Goal: Task Accomplishment & Management: Use online tool/utility

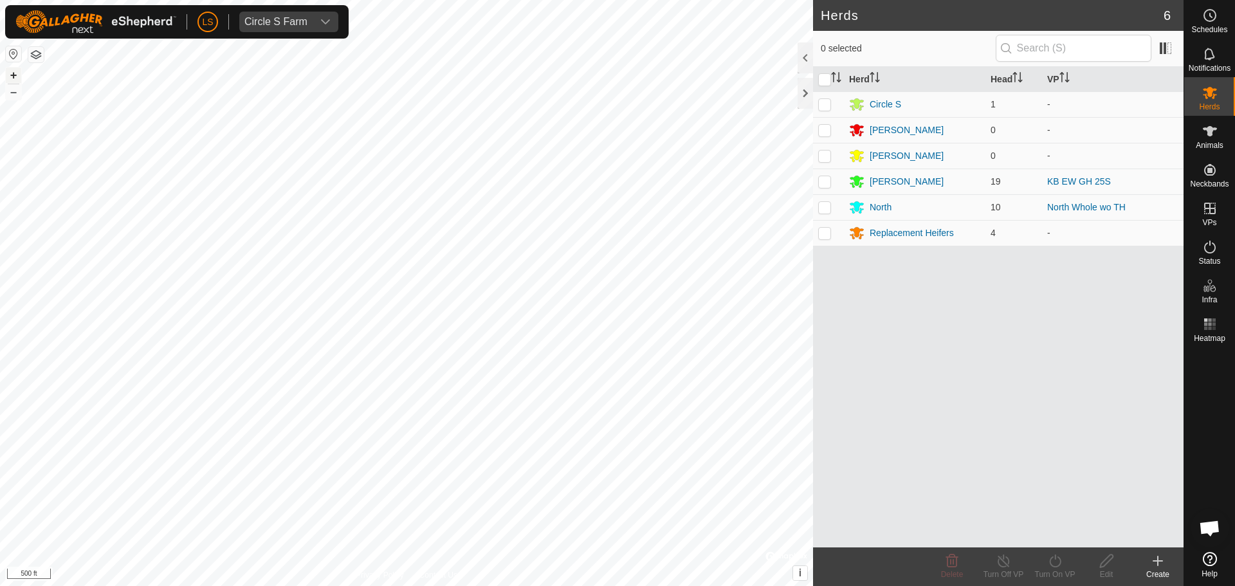
click at [17, 79] on button "+" at bounding box center [13, 75] width 15 height 15
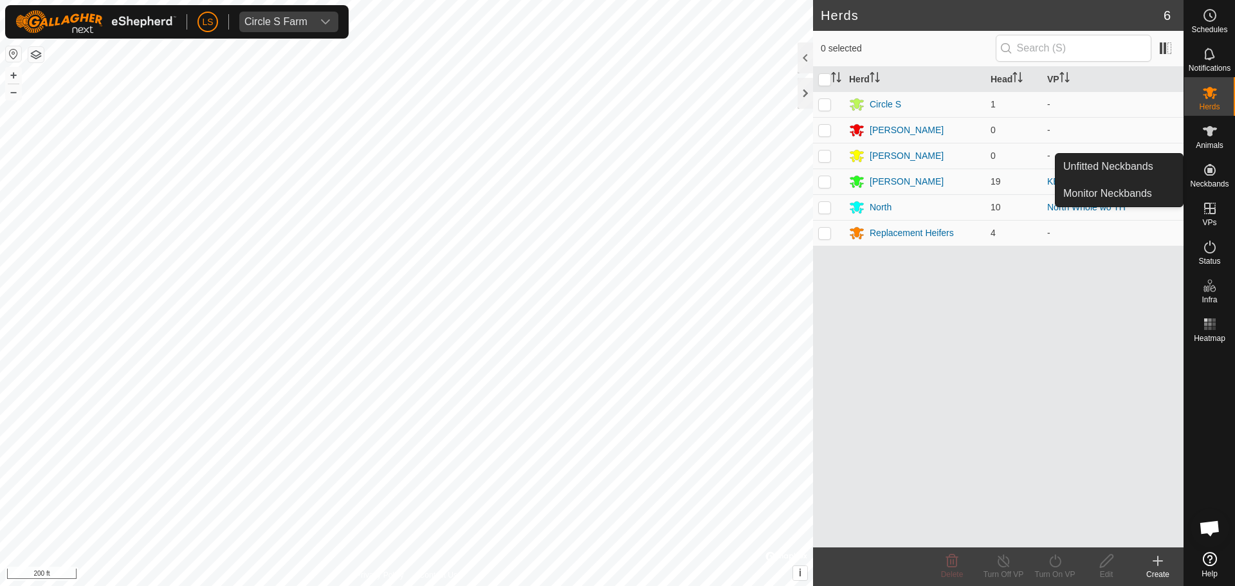
click at [1217, 171] on icon at bounding box center [1209, 169] width 15 height 15
click at [1152, 169] on link "Unfitted Neckbands" at bounding box center [1119, 167] width 127 height 26
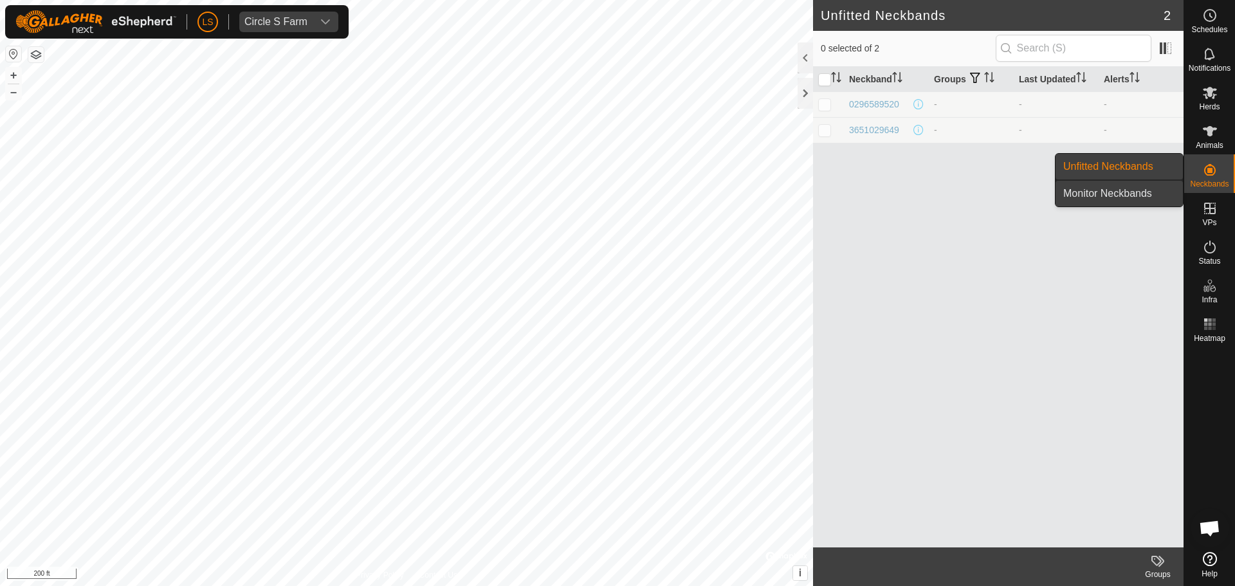
click at [1157, 191] on link "Monitor Neckbands" at bounding box center [1119, 194] width 127 height 26
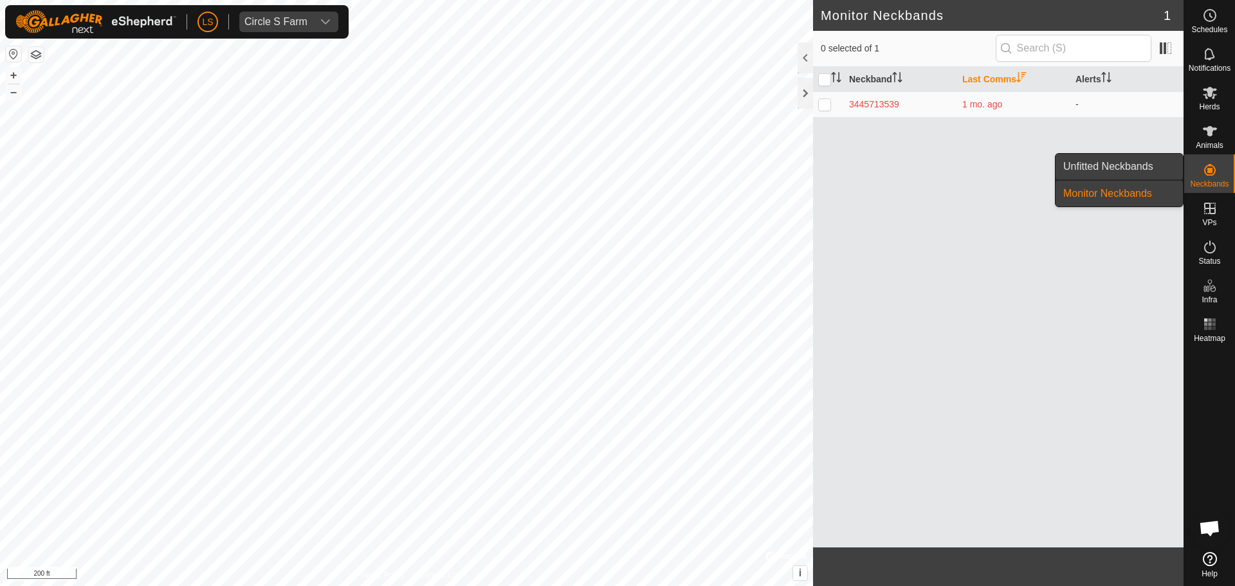
click at [1157, 172] on link "Unfitted Neckbands" at bounding box center [1119, 167] width 127 height 26
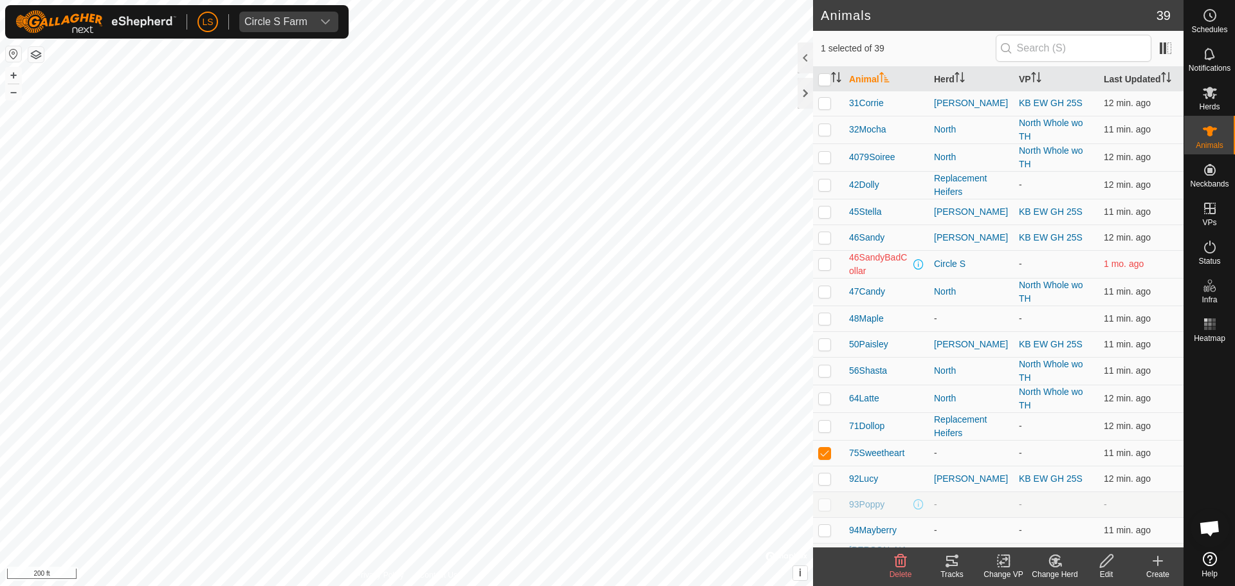
scroll to position [577, 0]
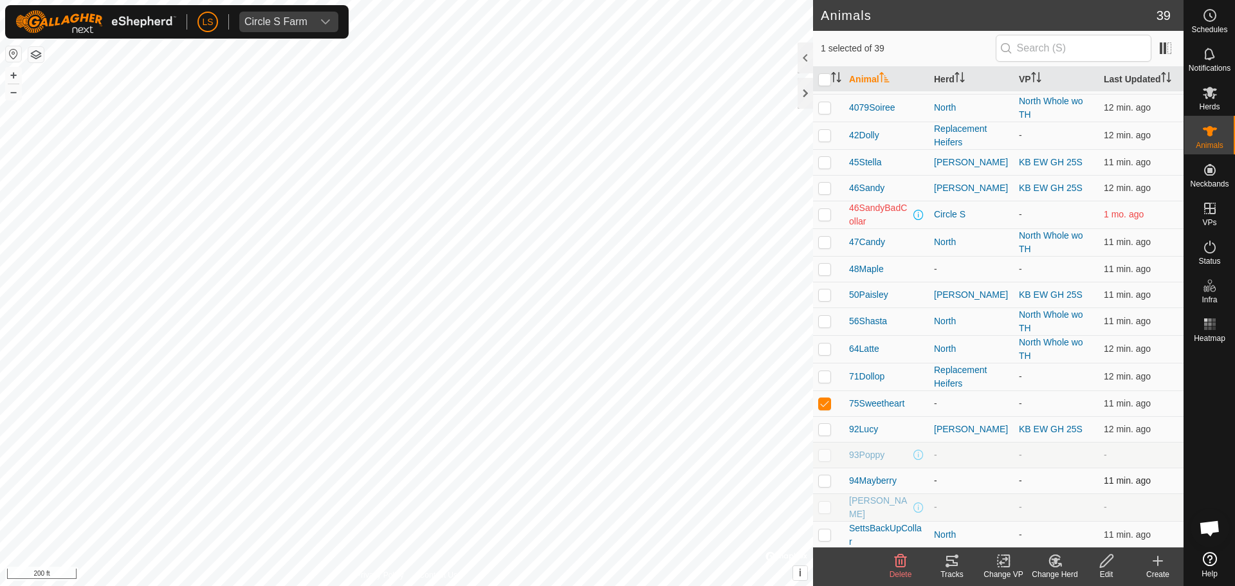
click at [824, 480] on p-checkbox at bounding box center [824, 480] width 13 height 10
checkbox input "true"
click at [822, 275] on td at bounding box center [828, 269] width 31 height 26
click at [1053, 570] on div "Change Herd" at bounding box center [1054, 575] width 51 height 12
click at [1093, 508] on link "Choose Herd..." at bounding box center [1093, 506] width 127 height 26
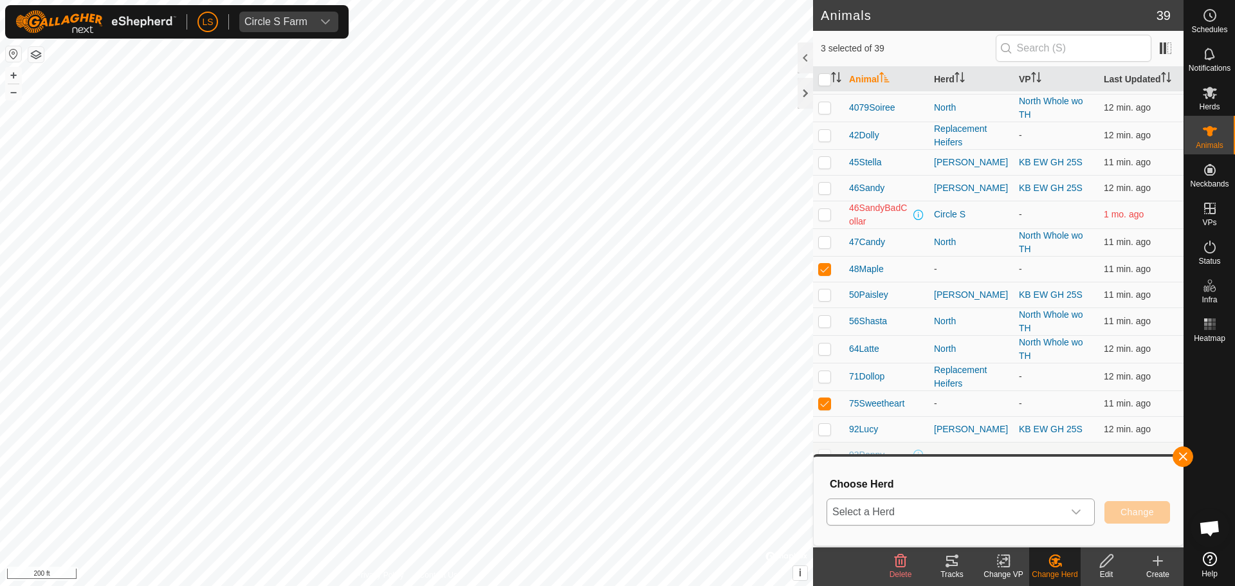
click at [1078, 506] on div "dropdown trigger" at bounding box center [1076, 512] width 26 height 26
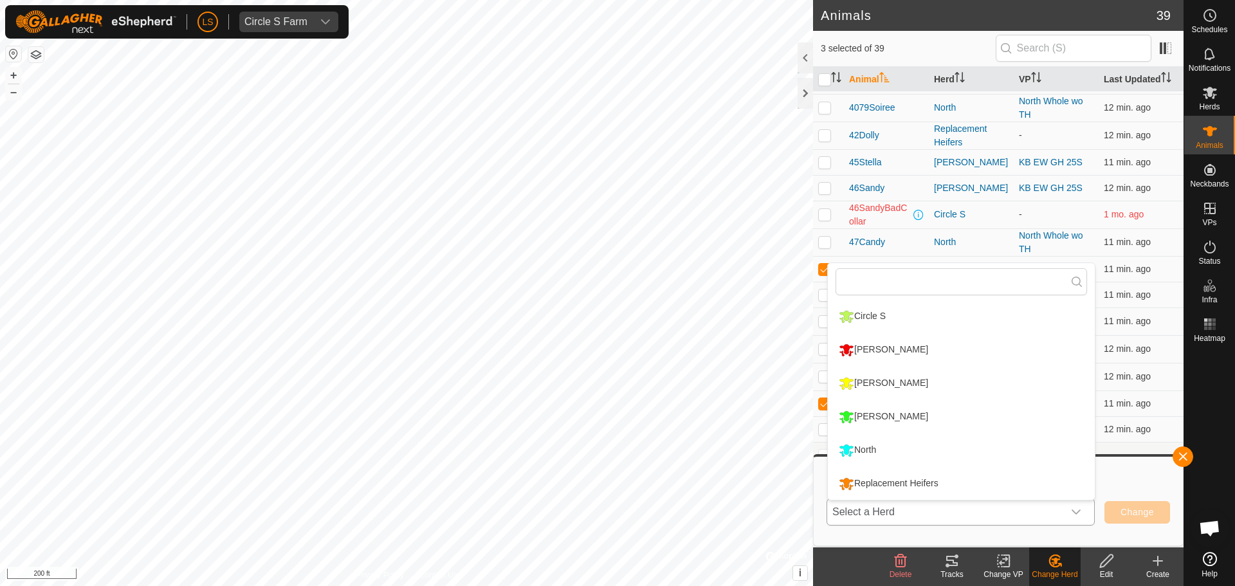
click at [950, 486] on li "Replacement Heifers" at bounding box center [961, 484] width 267 height 32
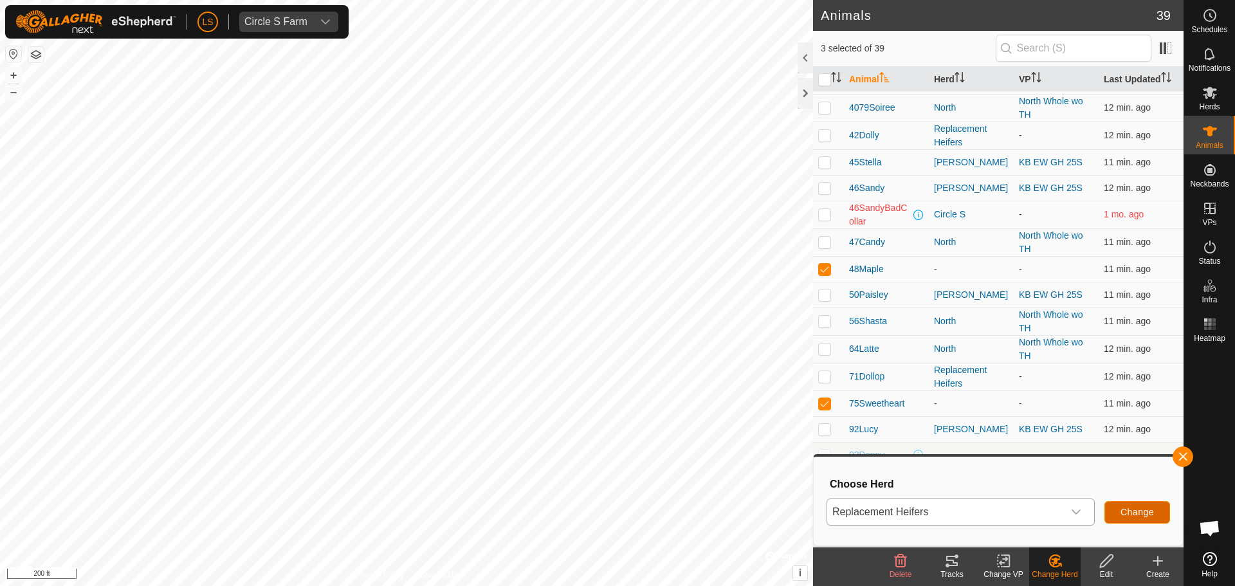
click at [1130, 507] on span "Change" at bounding box center [1137, 512] width 33 height 10
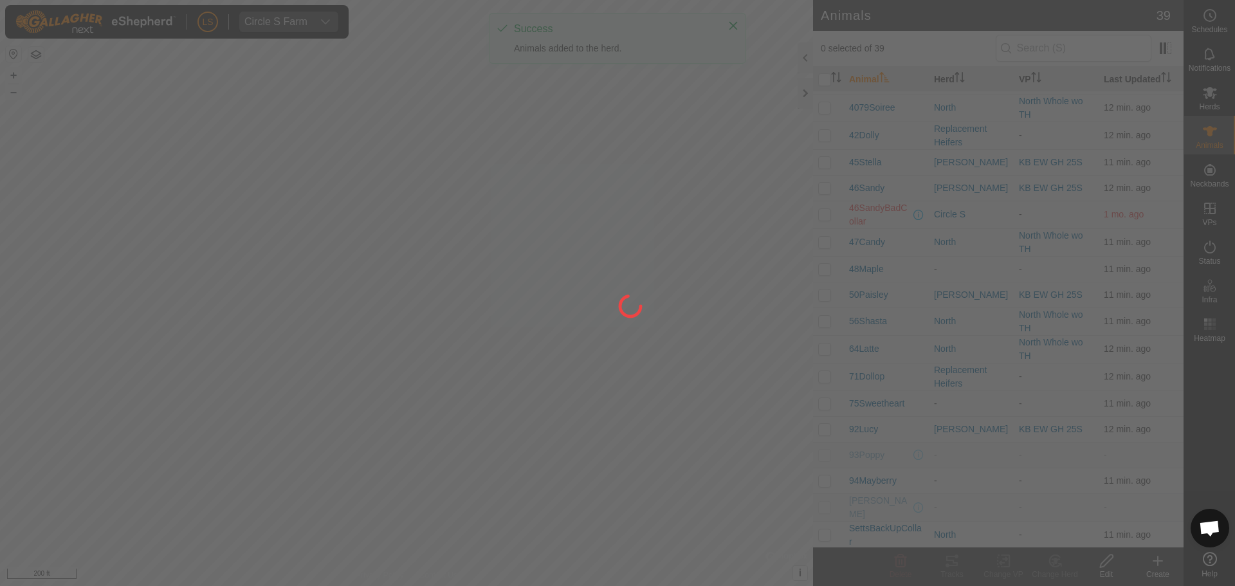
checkbox input "false"
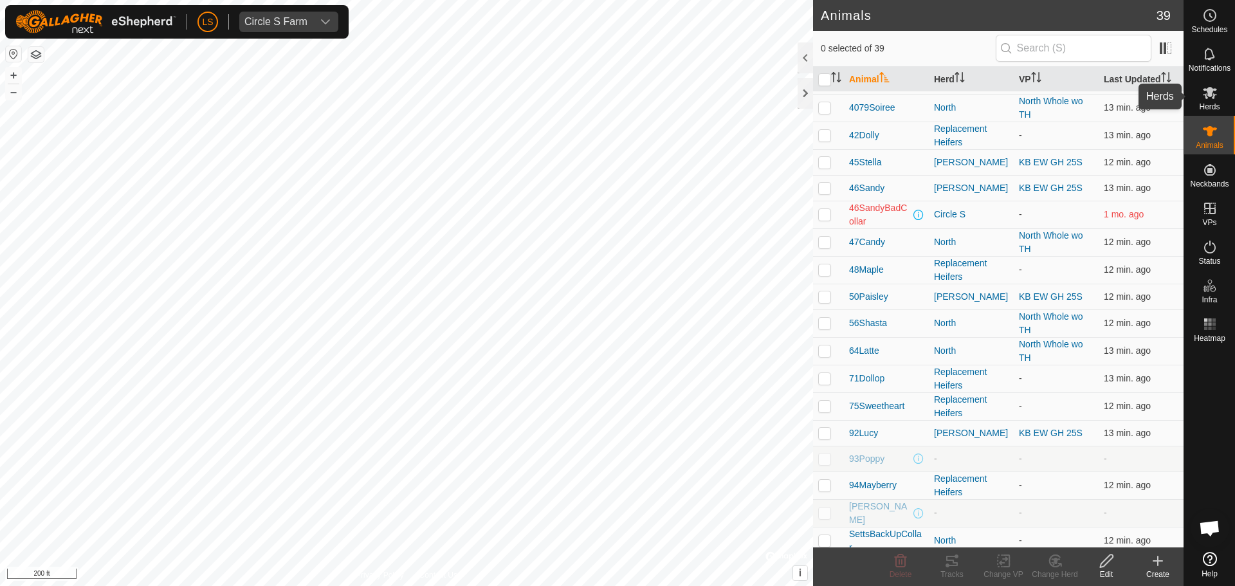
click at [1208, 97] on icon at bounding box center [1210, 93] width 14 height 12
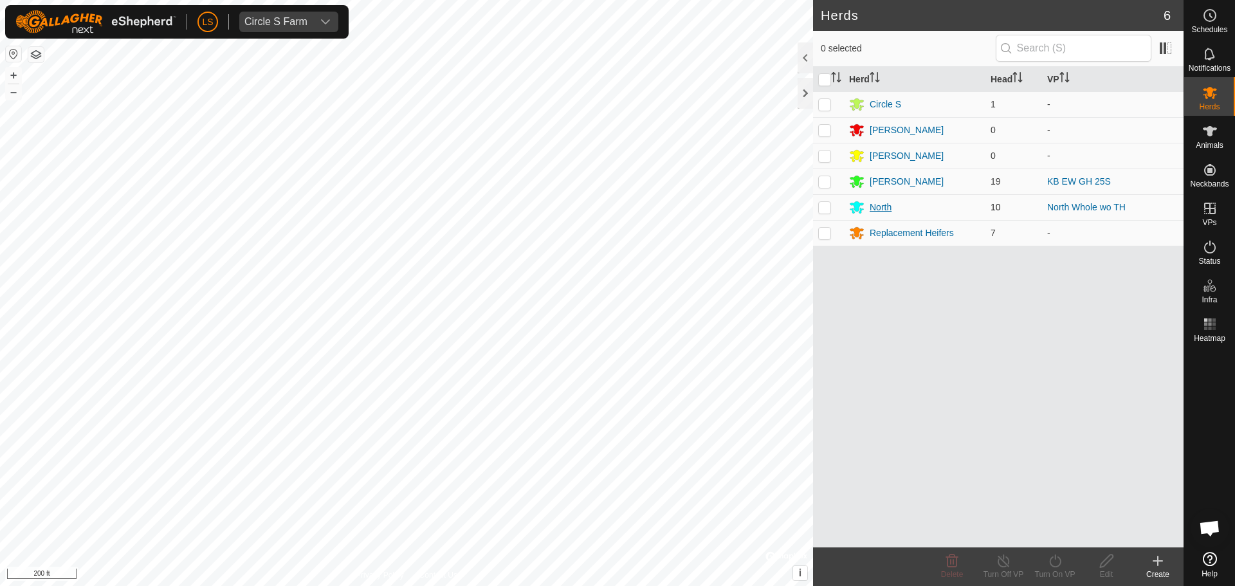
click at [876, 208] on div "North" at bounding box center [881, 208] width 22 height 14
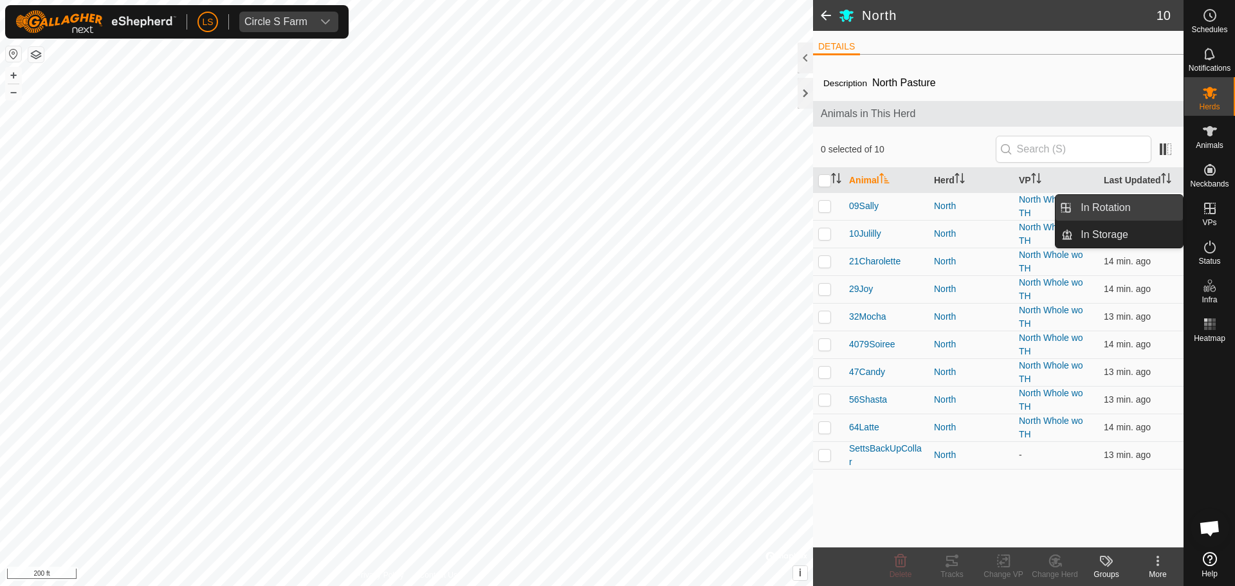
click at [1142, 199] on link "In Rotation" at bounding box center [1128, 208] width 110 height 26
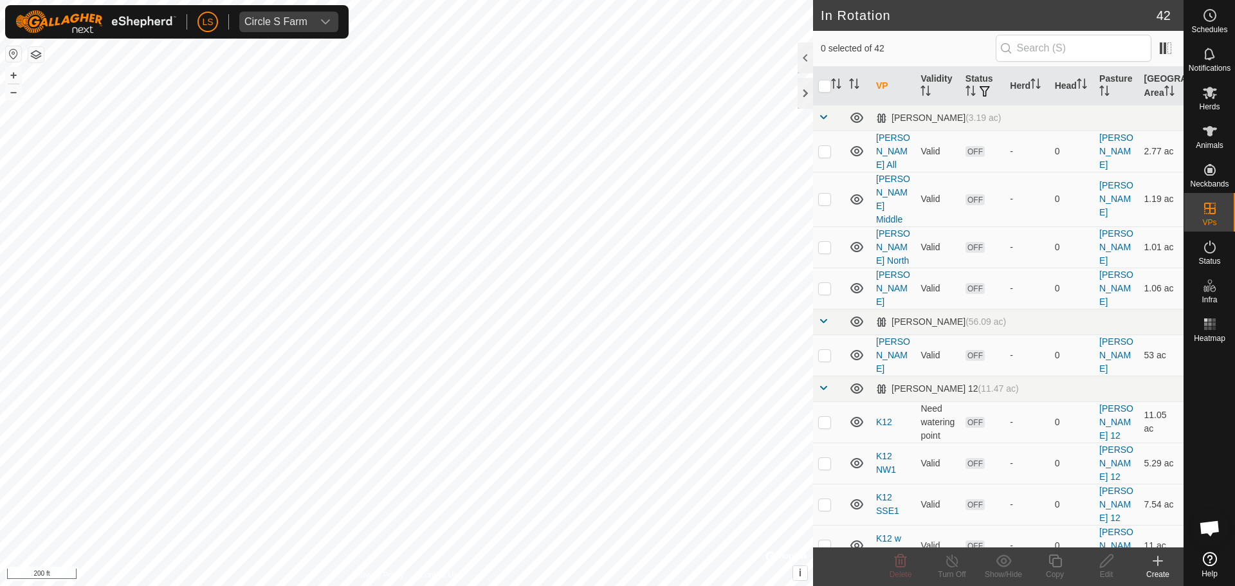
click at [1152, 564] on icon at bounding box center [1157, 560] width 15 height 15
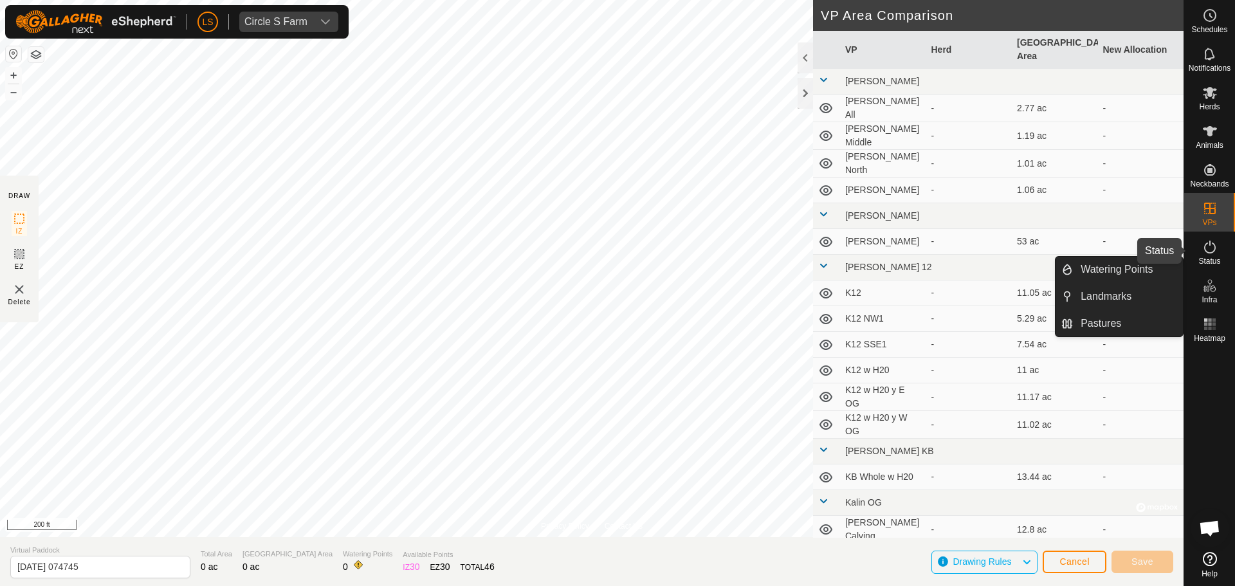
click at [1216, 257] on span "Status" at bounding box center [1210, 261] width 22 height 8
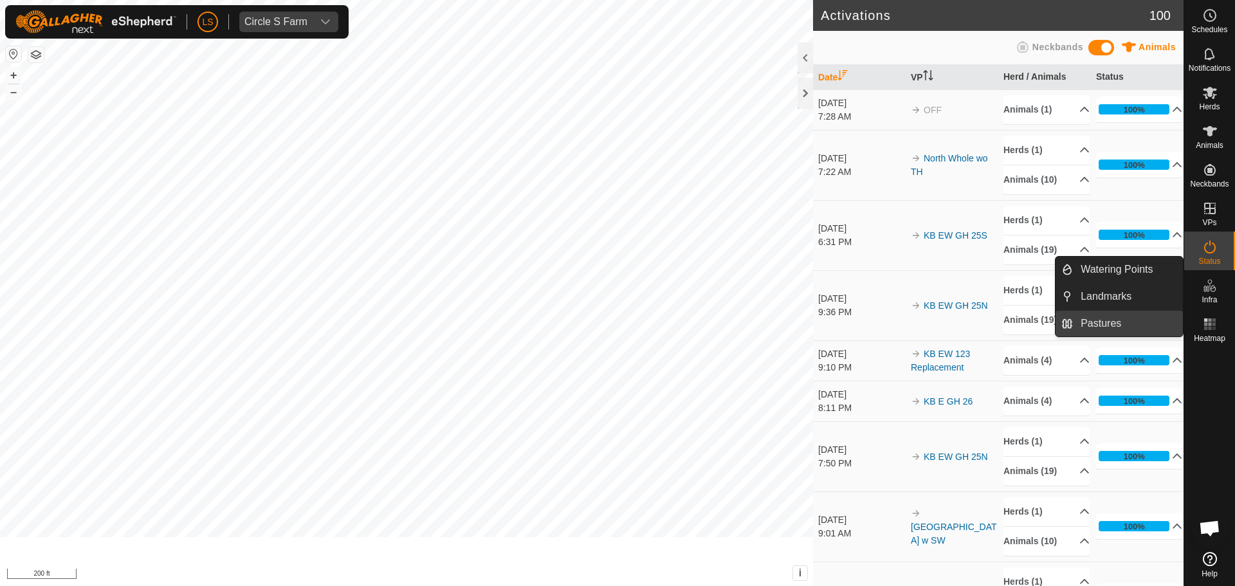
click at [1109, 326] on link "Pastures" at bounding box center [1128, 324] width 110 height 26
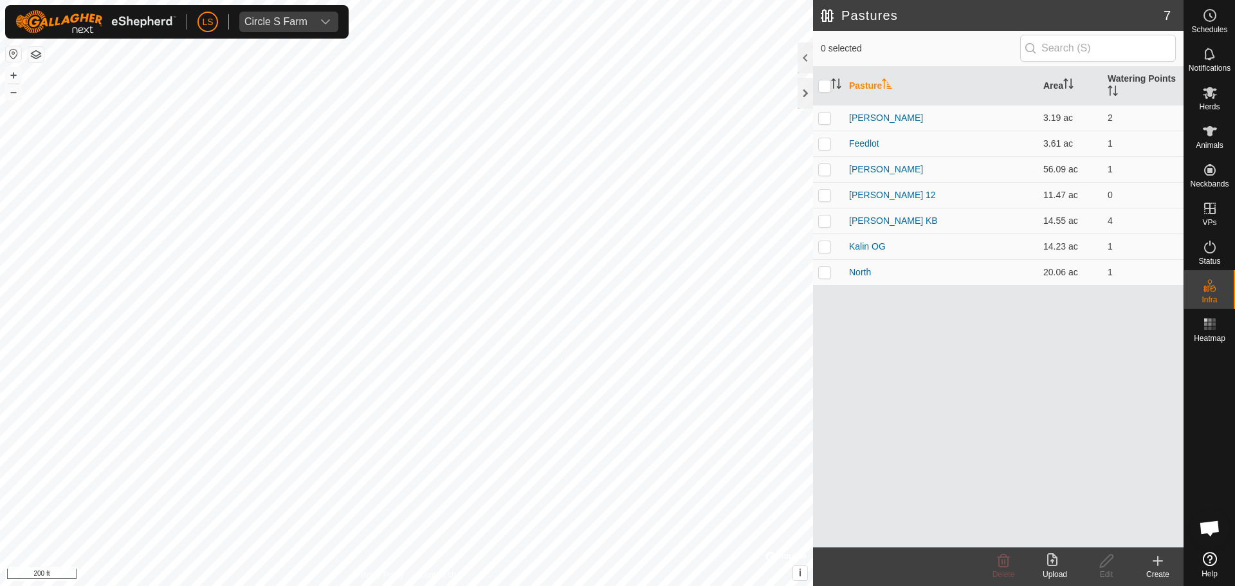
click at [1166, 574] on div "Create" at bounding box center [1157, 575] width 51 height 12
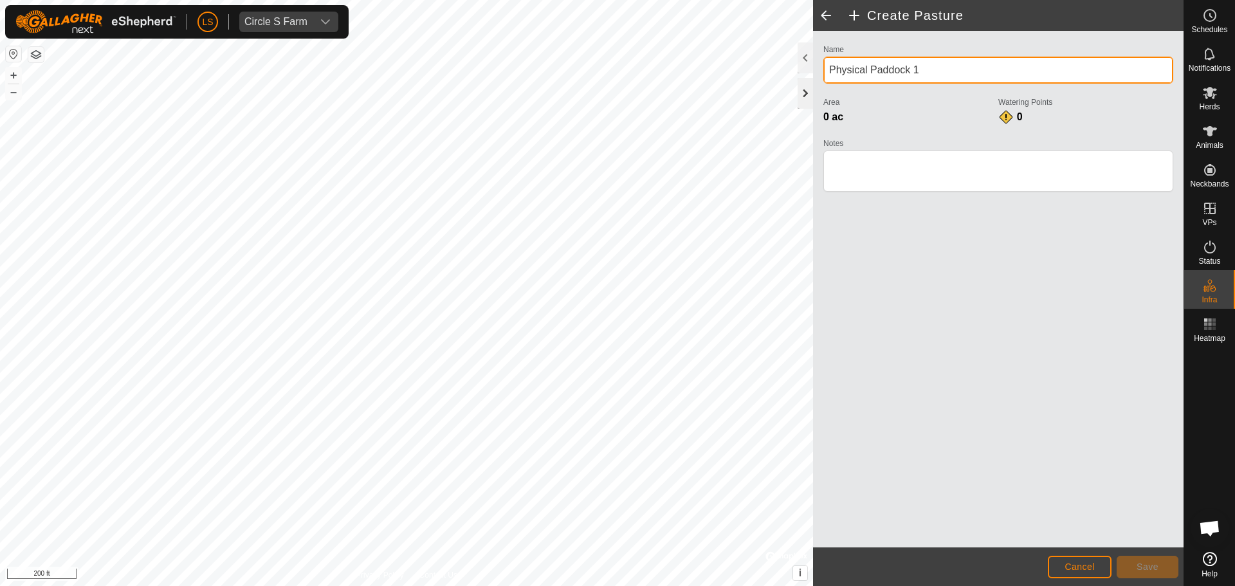
click at [787, 91] on div "Create Pasture Name Physical Paddock 1 Area 0 ac Watering Points 0 Notes Cancel…" at bounding box center [592, 293] width 1184 height 586
type input "J"
type input "Home Front"
click at [14, 75] on button "+" at bounding box center [13, 75] width 15 height 15
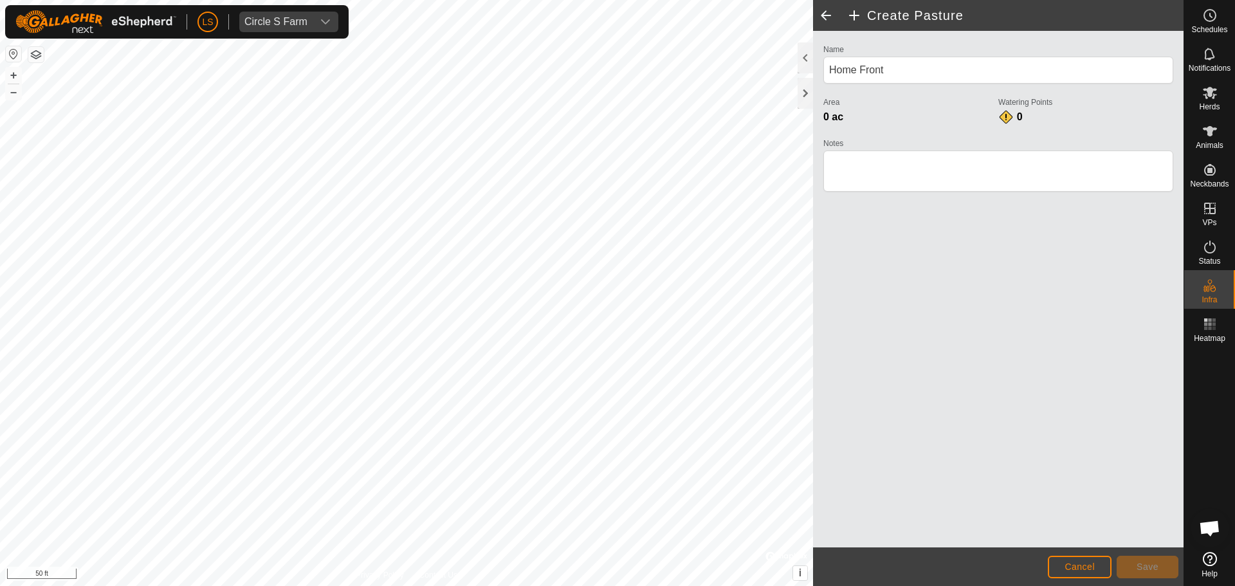
click at [38, 51] on button "button" at bounding box center [35, 54] width 15 height 15
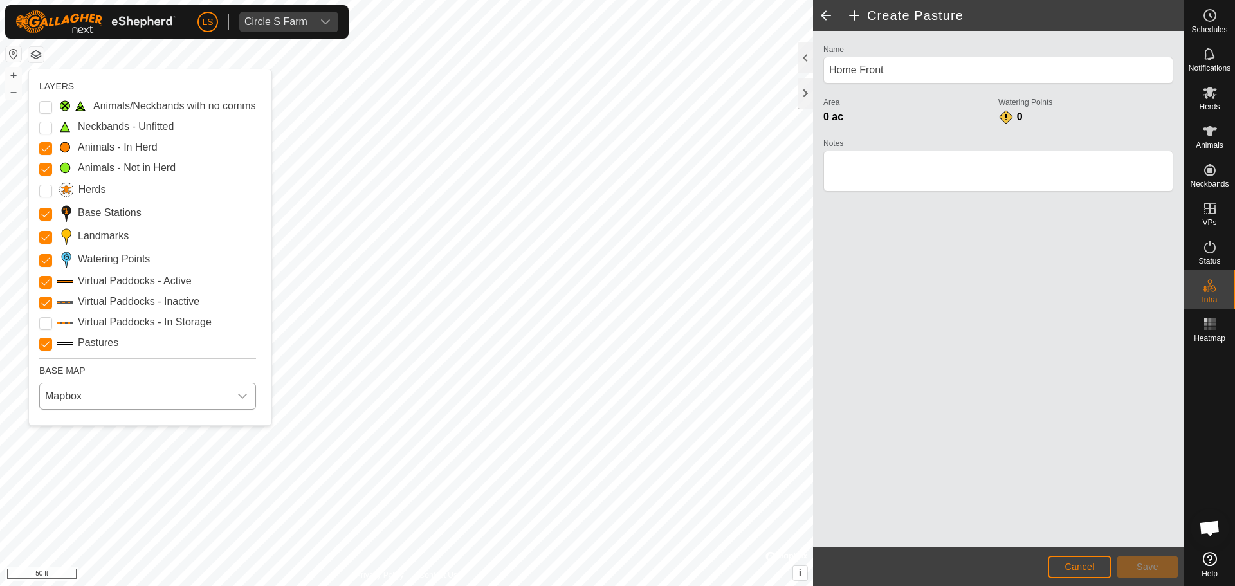
click at [107, 391] on span "Mapbox" at bounding box center [135, 396] width 190 height 26
click at [113, 424] on li "Azure" at bounding box center [149, 425] width 216 height 26
click at [131, 393] on span "Azure" at bounding box center [135, 396] width 190 height 26
click at [122, 478] on li "ESRI" at bounding box center [149, 479] width 216 height 26
click at [158, 401] on span "ESRI" at bounding box center [135, 396] width 190 height 26
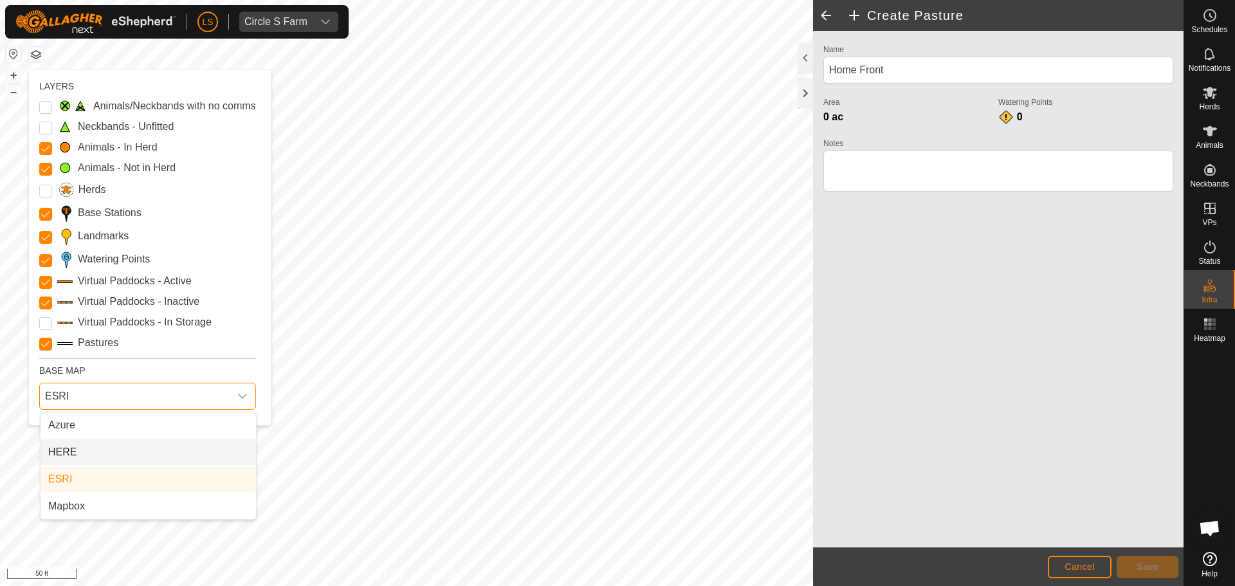
click at [158, 451] on li "HERE" at bounding box center [149, 452] width 216 height 26
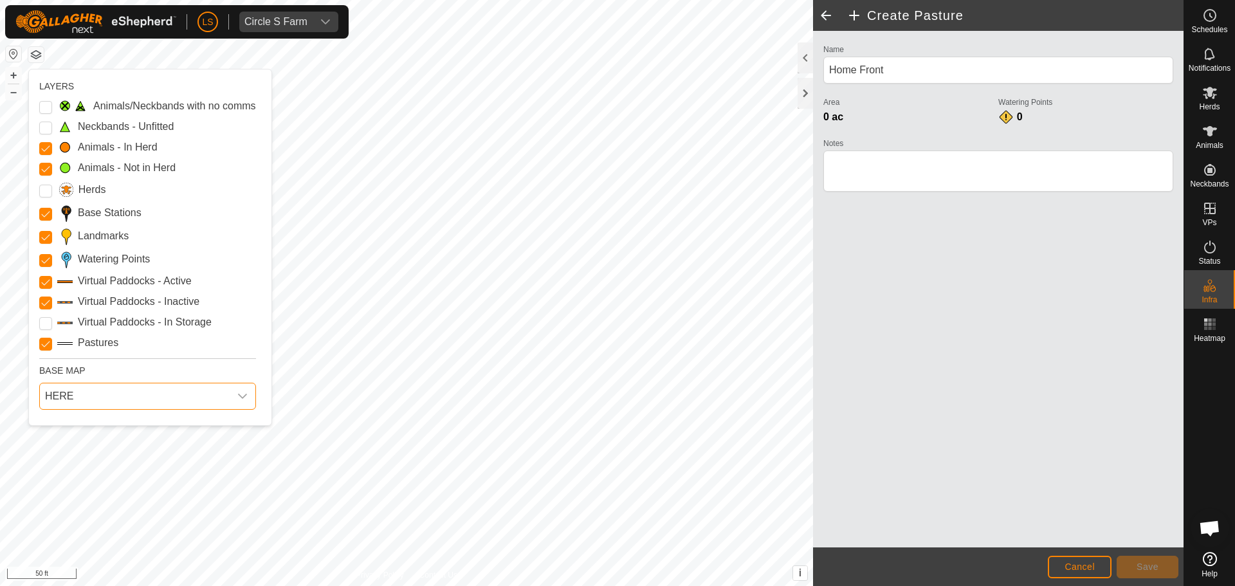
click at [187, 397] on span "HERE" at bounding box center [135, 396] width 190 height 26
click at [181, 427] on li "Azure" at bounding box center [149, 425] width 216 height 26
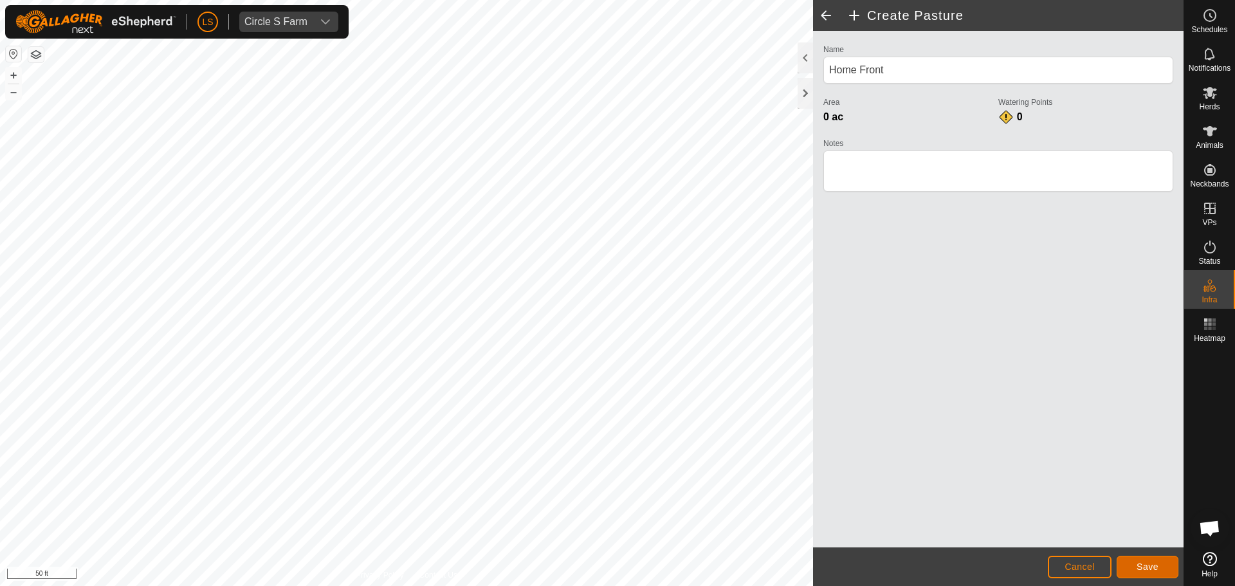
click at [1141, 572] on button "Save" at bounding box center [1148, 567] width 62 height 23
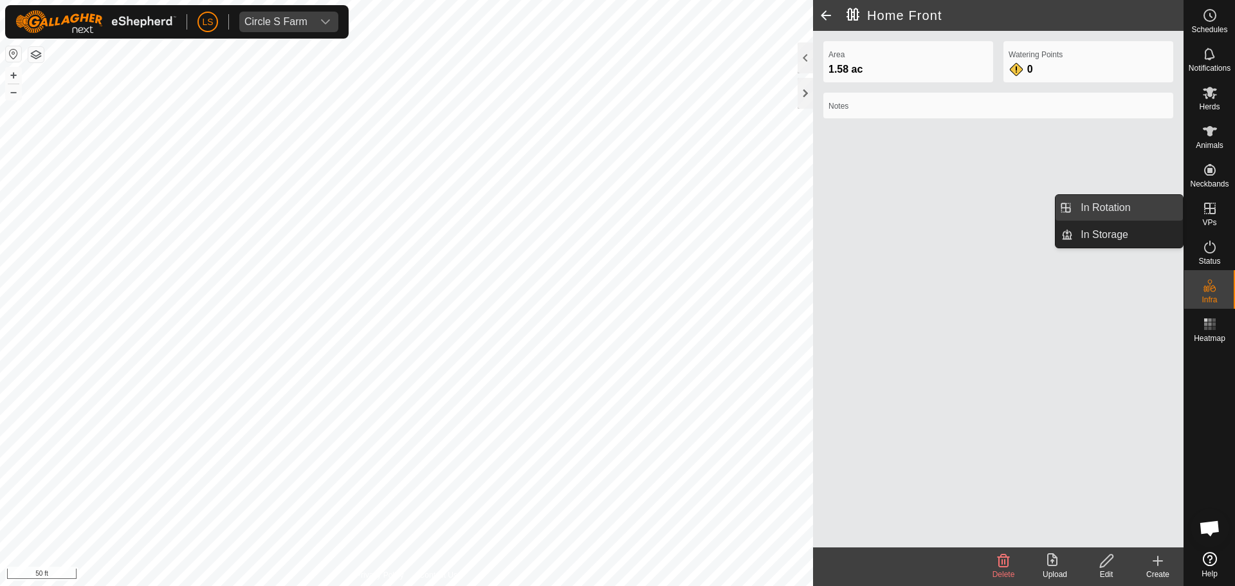
click at [1145, 203] on link "In Rotation" at bounding box center [1128, 208] width 110 height 26
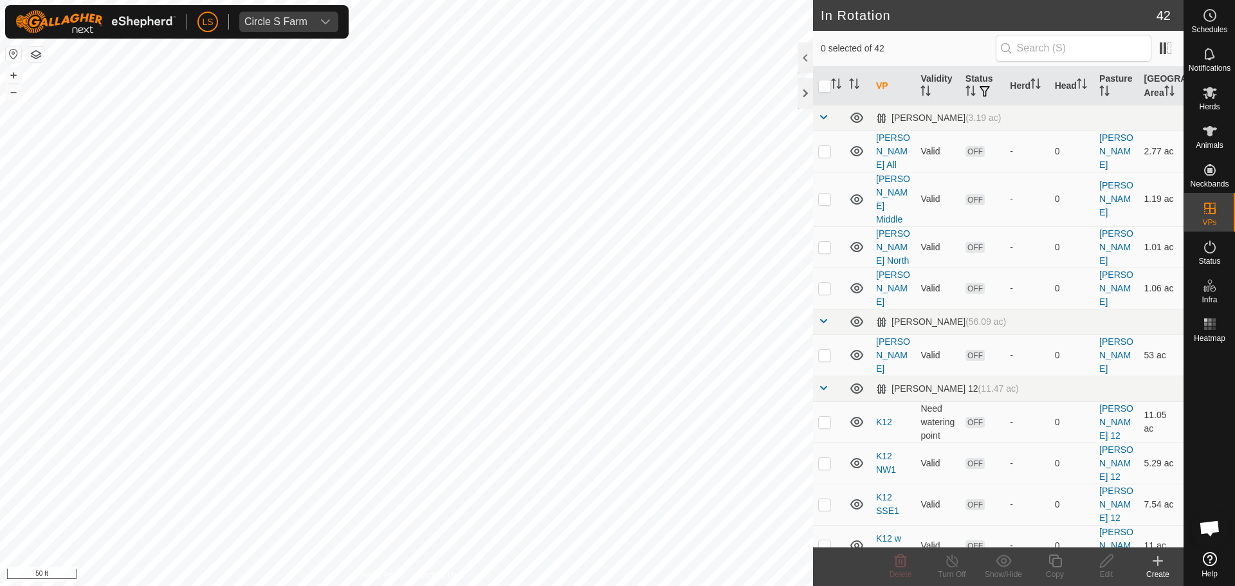
click at [1154, 573] on div "Create" at bounding box center [1157, 575] width 51 height 12
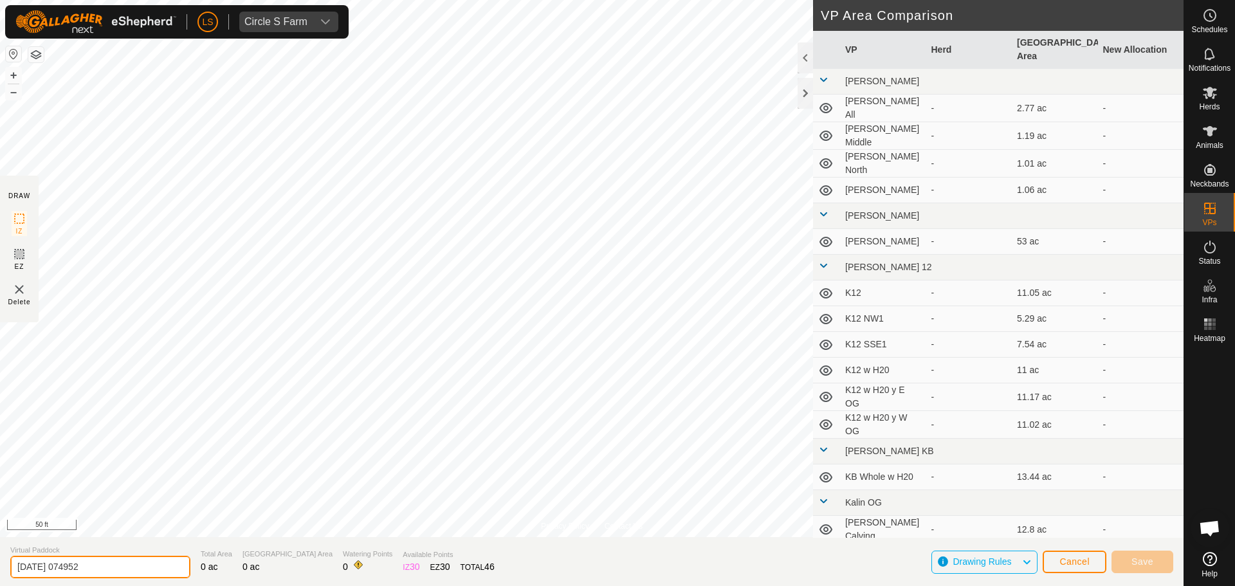
drag, startPoint x: 113, startPoint y: 569, endPoint x: 0, endPoint y: 570, distance: 113.2
click at [0, 570] on section "Virtual Paddock [DATE] 074952 Total Area 0 ac Grazing Area 0 ac Watering Points…" at bounding box center [592, 561] width 1184 height 49
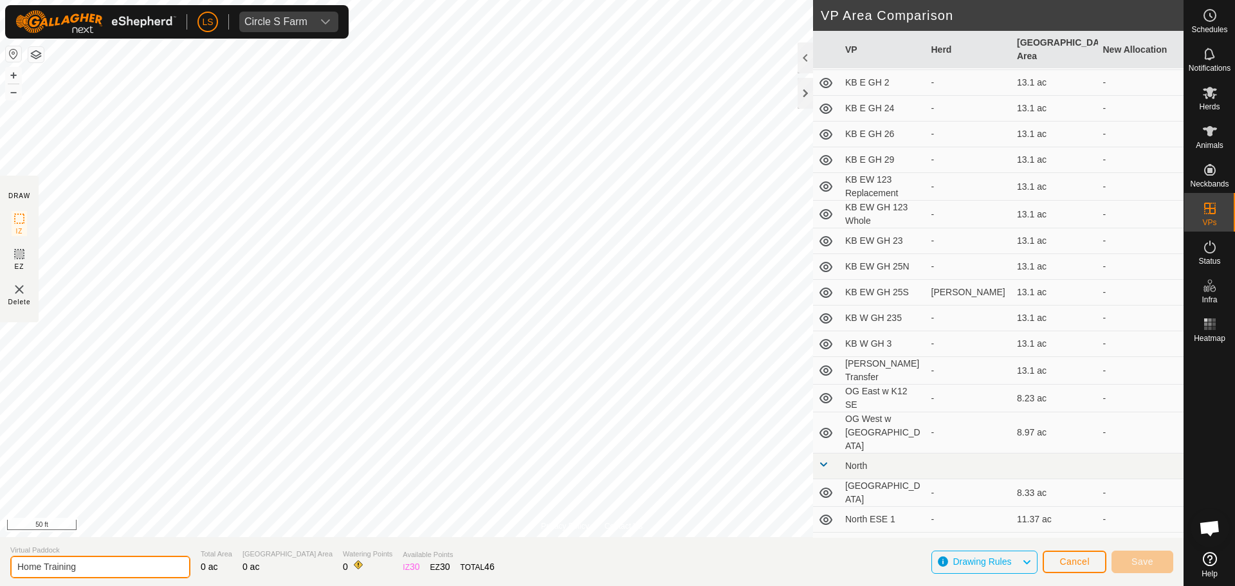
scroll to position [705, 0]
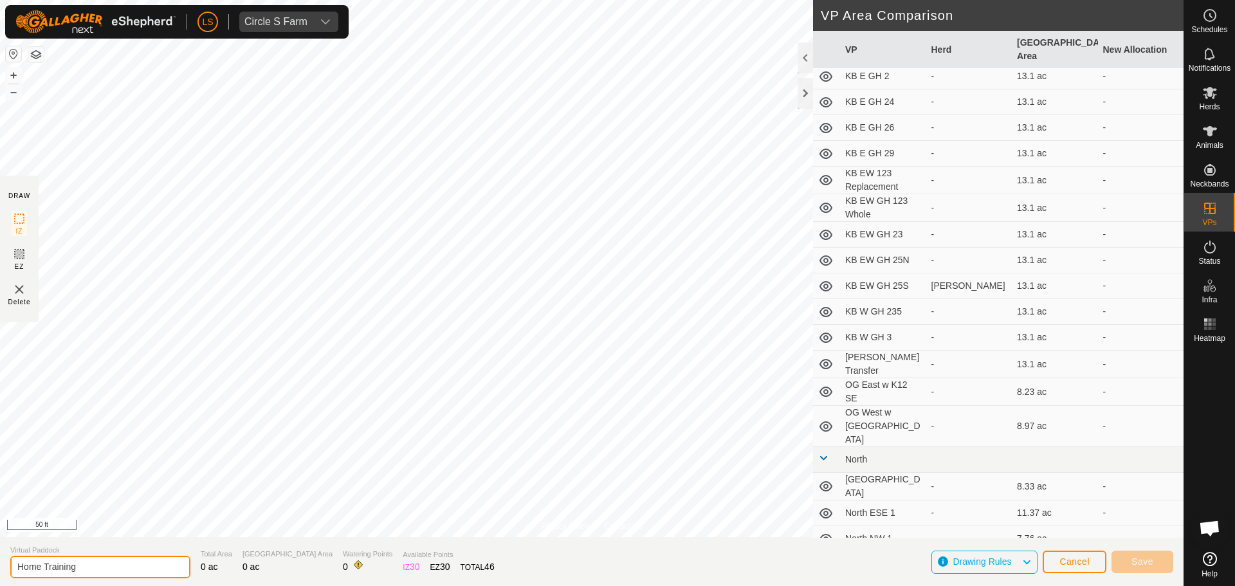
type input "Home Training"
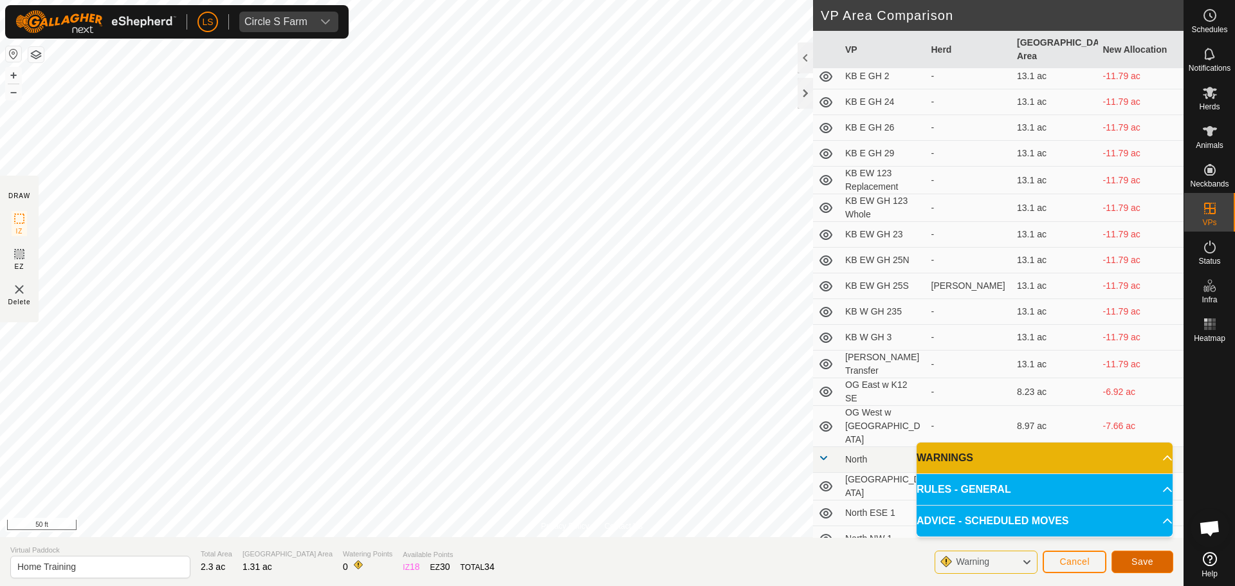
click at [1139, 558] on span "Save" at bounding box center [1143, 562] width 22 height 10
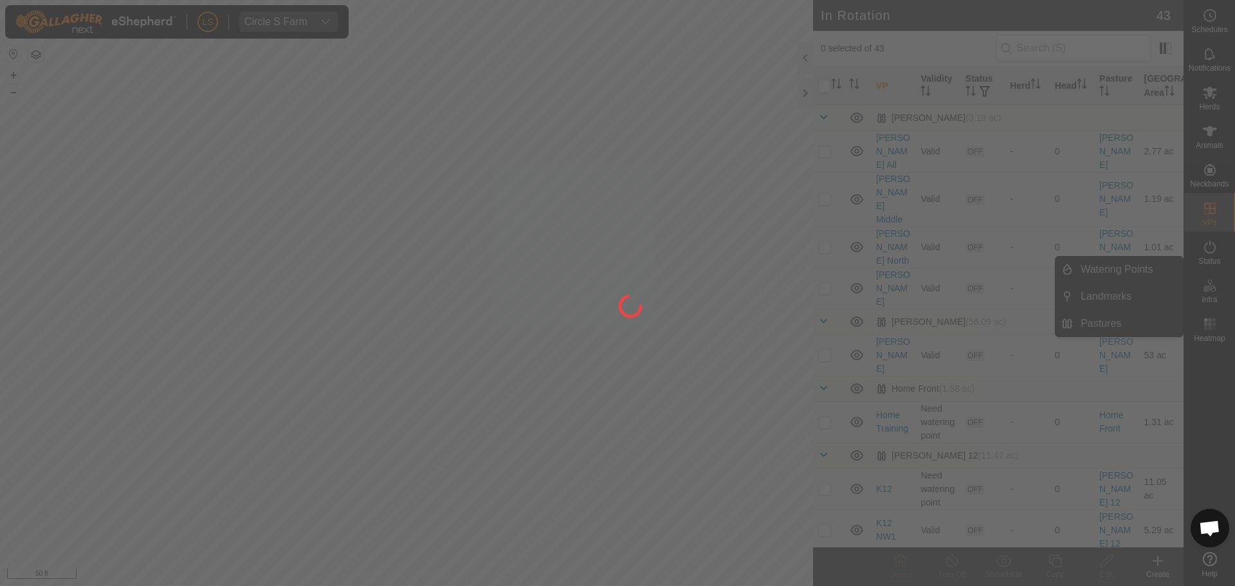
click at [1123, 265] on div at bounding box center [617, 293] width 1235 height 586
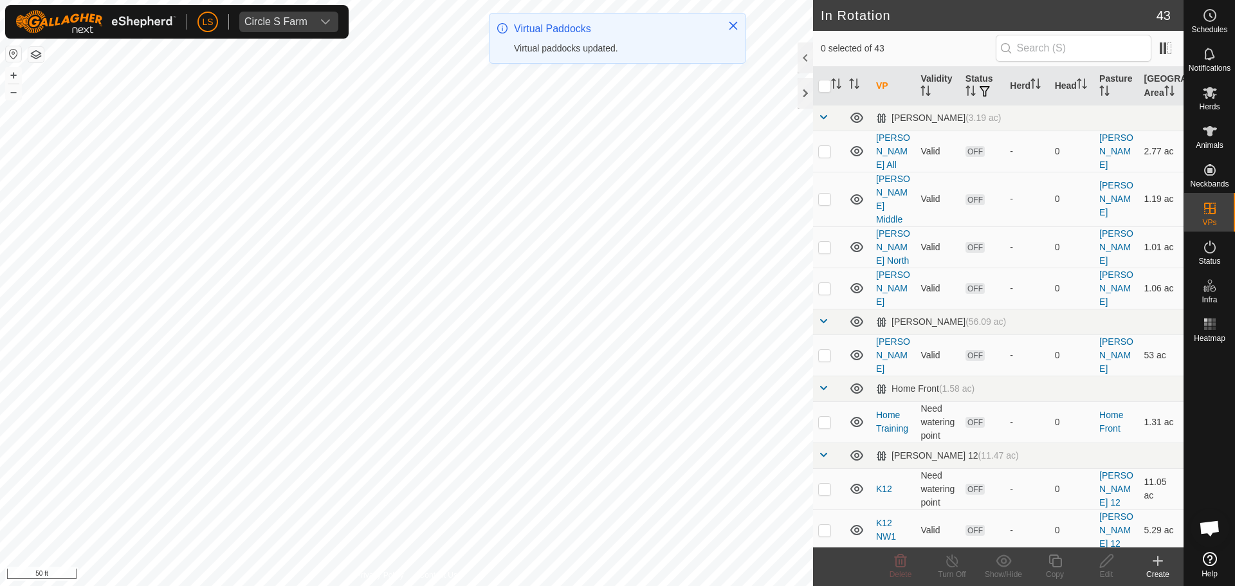
click at [1155, 572] on div "Create" at bounding box center [1157, 575] width 51 height 12
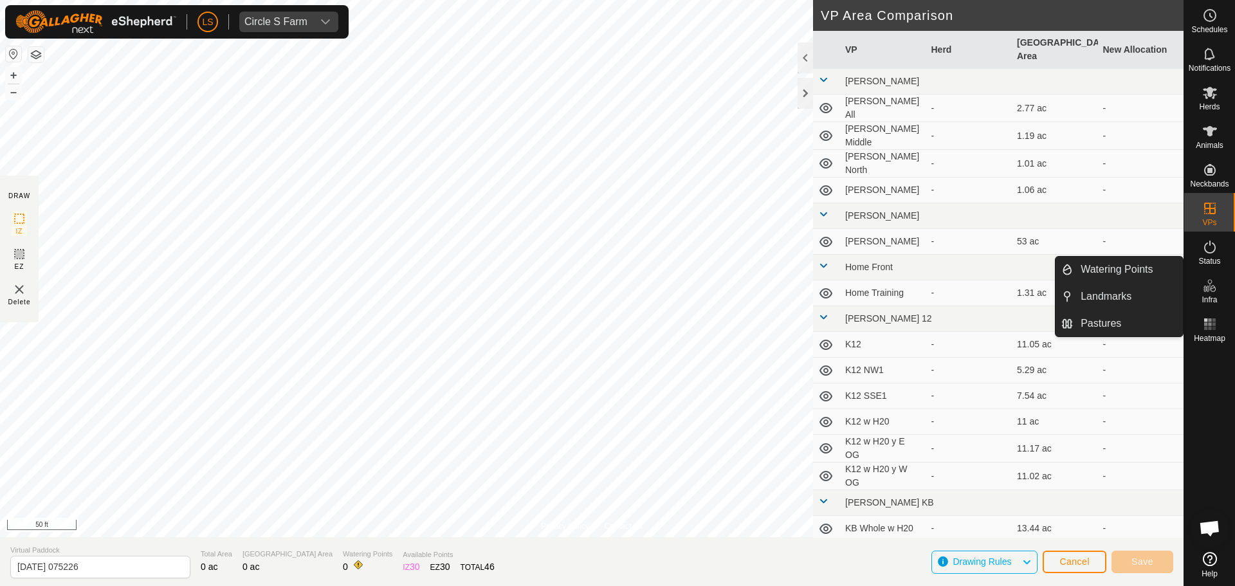
click at [1208, 287] on icon at bounding box center [1209, 285] width 15 height 15
click at [1132, 273] on link "Watering Points" at bounding box center [1128, 270] width 110 height 26
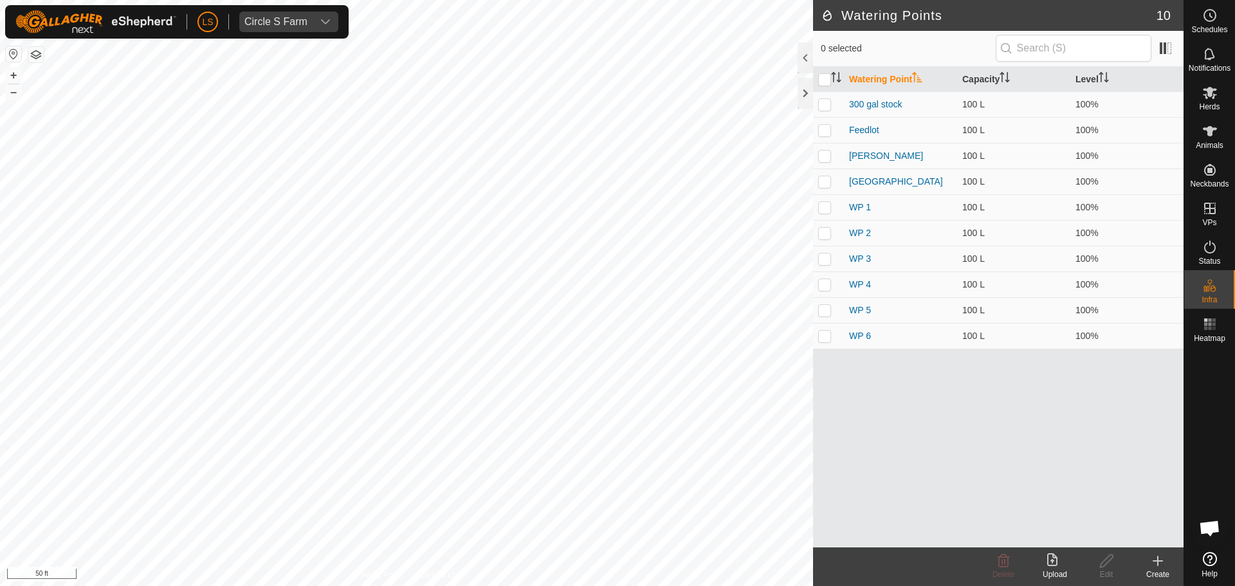
click at [1161, 566] on icon at bounding box center [1157, 560] width 15 height 15
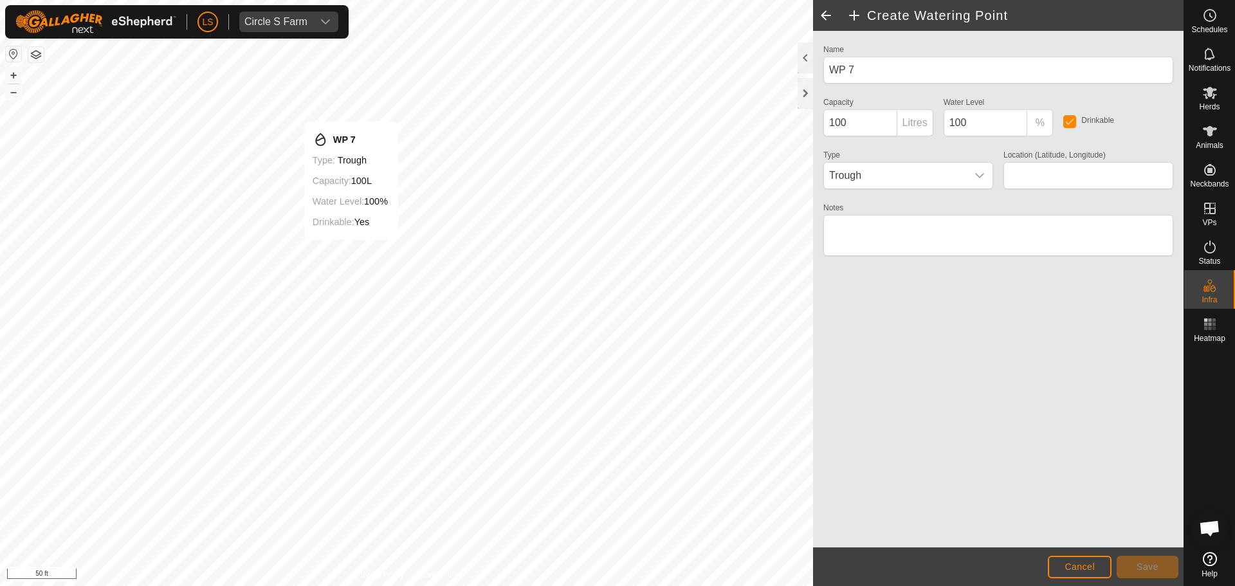
type input "41.137687, -90.458014"
click at [1143, 558] on button "Save" at bounding box center [1148, 567] width 62 height 23
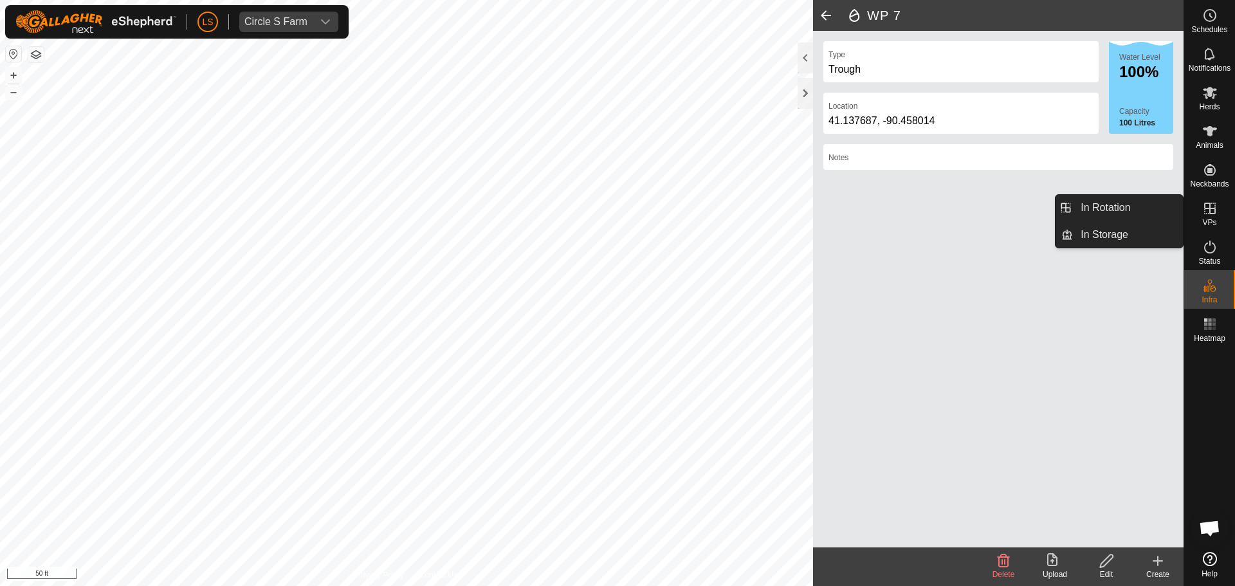
click at [1214, 212] on icon at bounding box center [1209, 208] width 15 height 15
click at [1150, 201] on link "In Rotation" at bounding box center [1128, 208] width 110 height 26
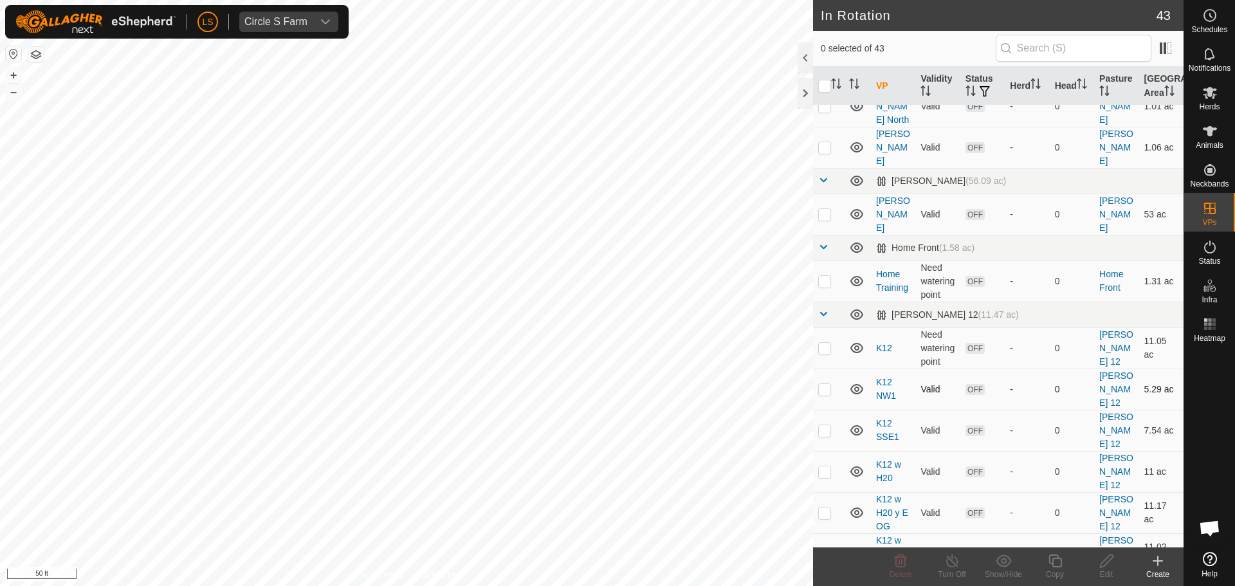
scroll to position [146, 0]
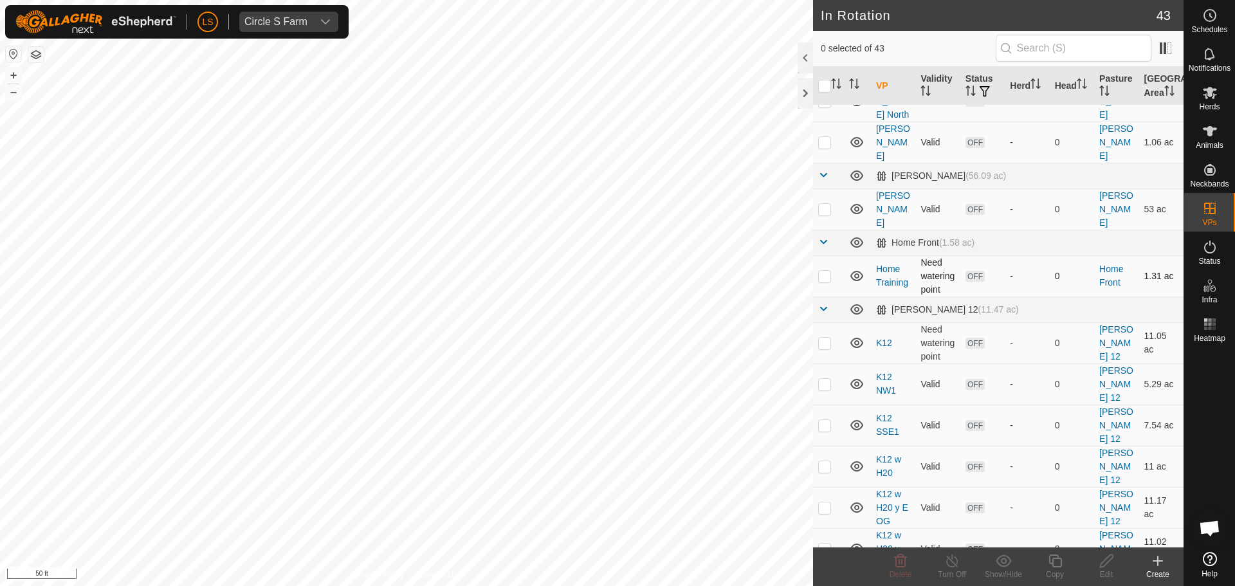
click at [826, 271] on p-checkbox at bounding box center [824, 276] width 13 height 10
checkbox input "false"
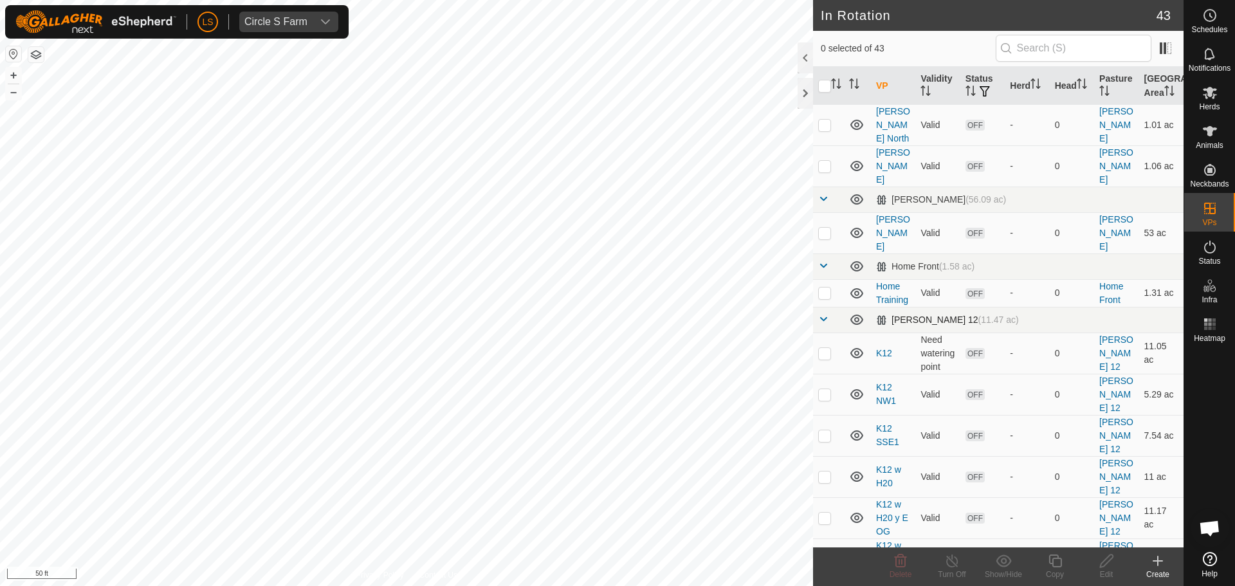
scroll to position [123, 0]
click at [1211, 92] on icon at bounding box center [1210, 93] width 14 height 12
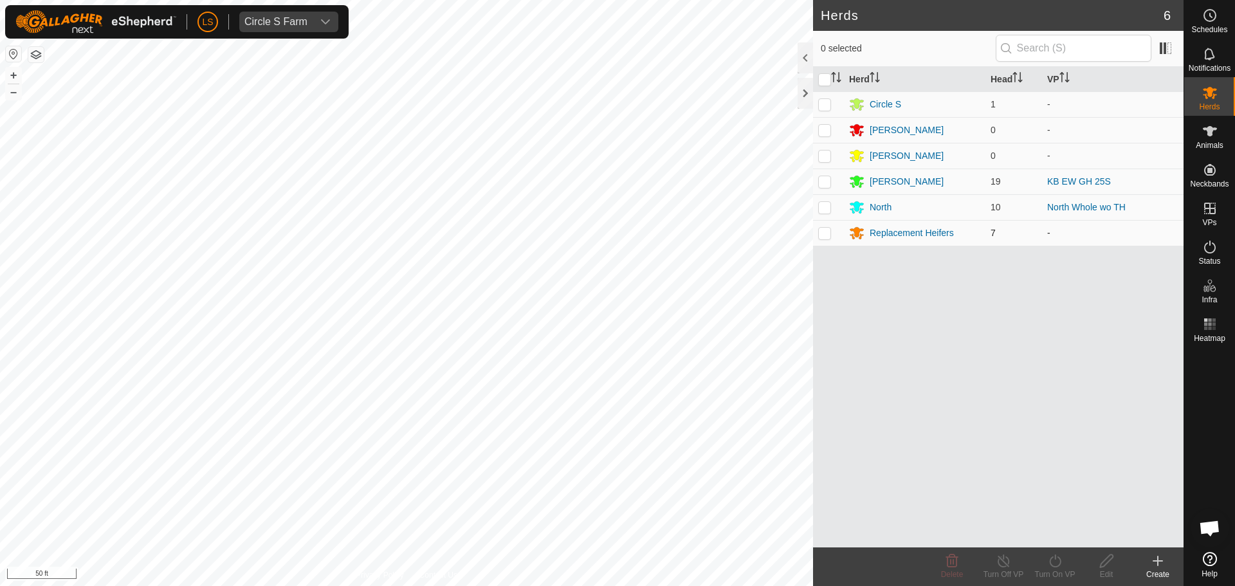
click at [824, 233] on p-checkbox at bounding box center [824, 233] width 13 height 10
checkbox input "true"
click at [1063, 565] on icon at bounding box center [1055, 560] width 16 height 15
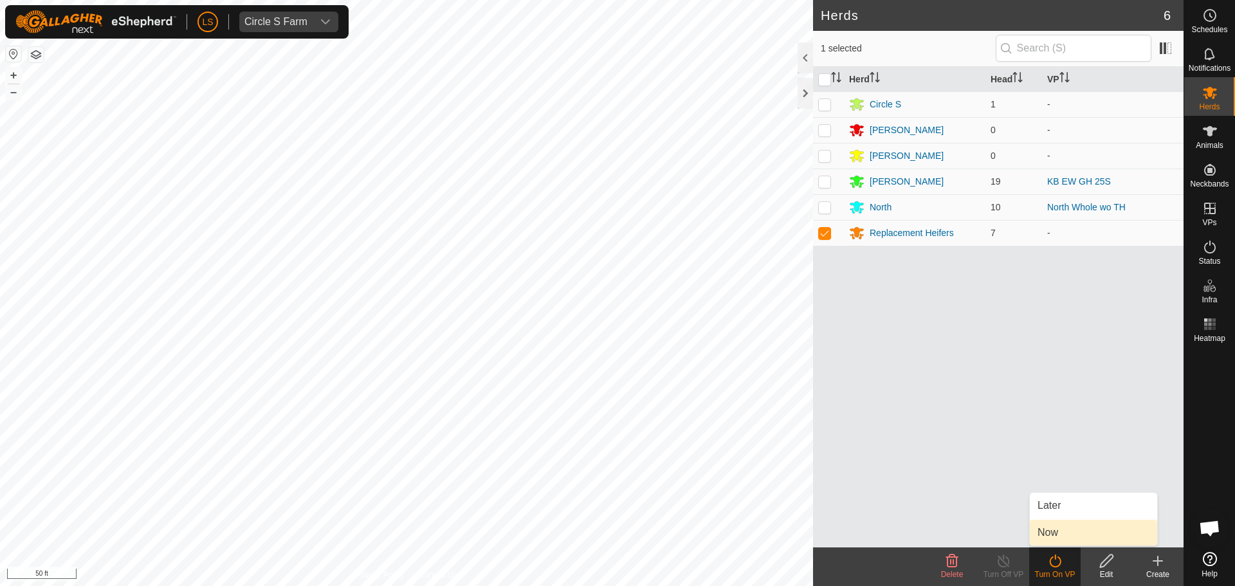
click at [1067, 537] on link "Now" at bounding box center [1093, 533] width 127 height 26
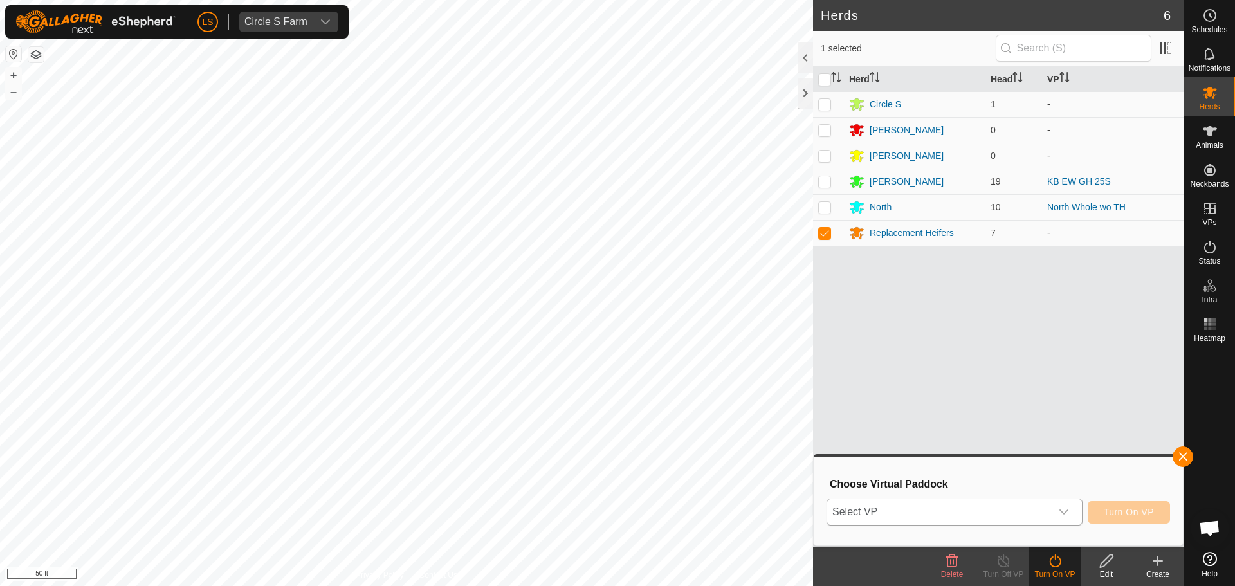
click at [1054, 519] on div "dropdown trigger" at bounding box center [1064, 512] width 26 height 26
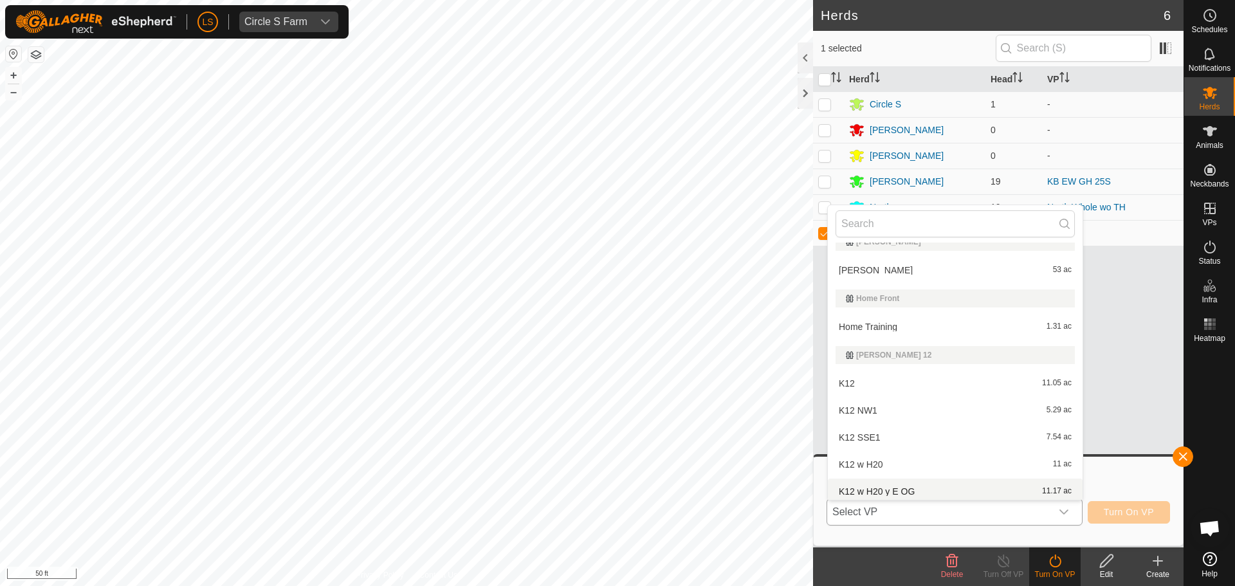
scroll to position [157, 0]
click at [1182, 457] on button "button" at bounding box center [1183, 456] width 21 height 21
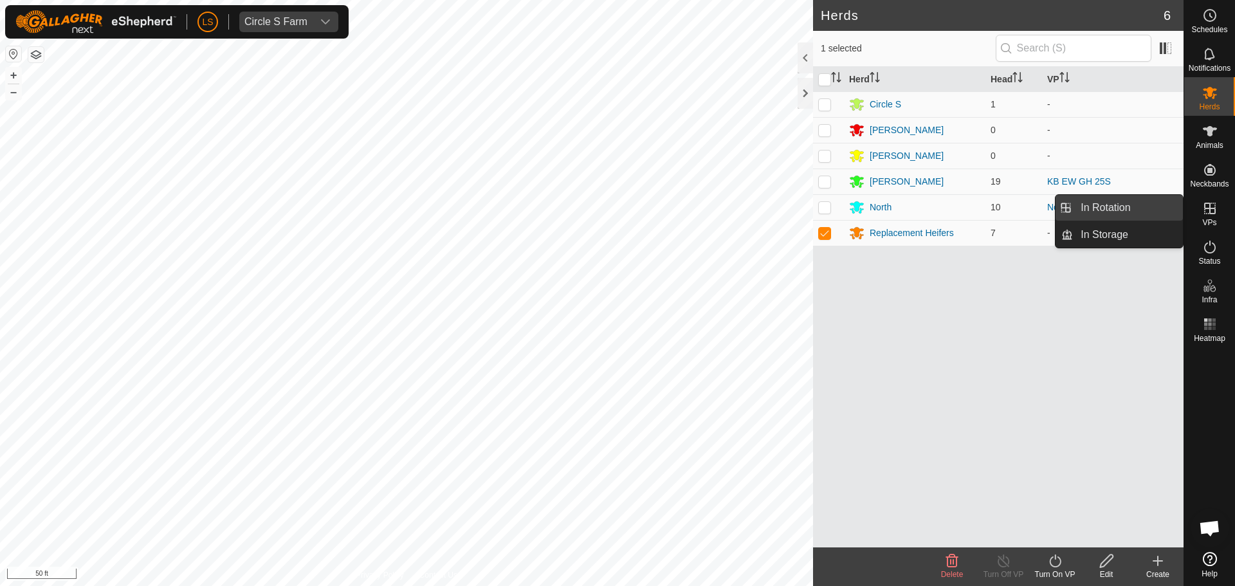
click at [1150, 212] on link "In Rotation" at bounding box center [1128, 208] width 110 height 26
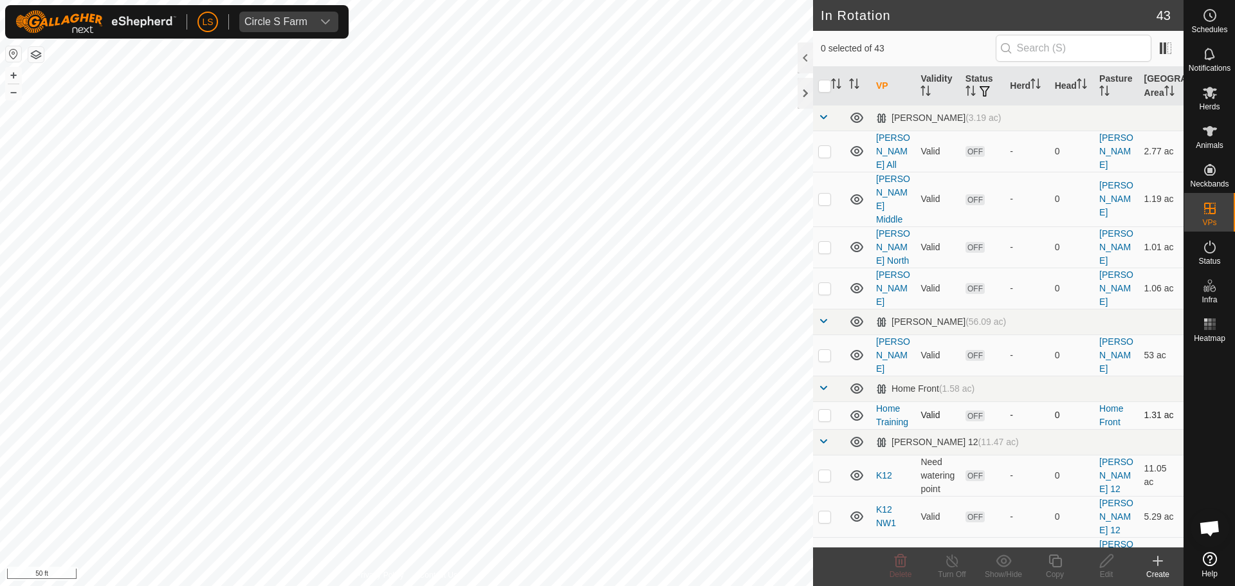
click at [822, 410] on p-checkbox at bounding box center [824, 415] width 13 height 10
checkbox input "true"
click at [1105, 567] on icon at bounding box center [1107, 560] width 16 height 15
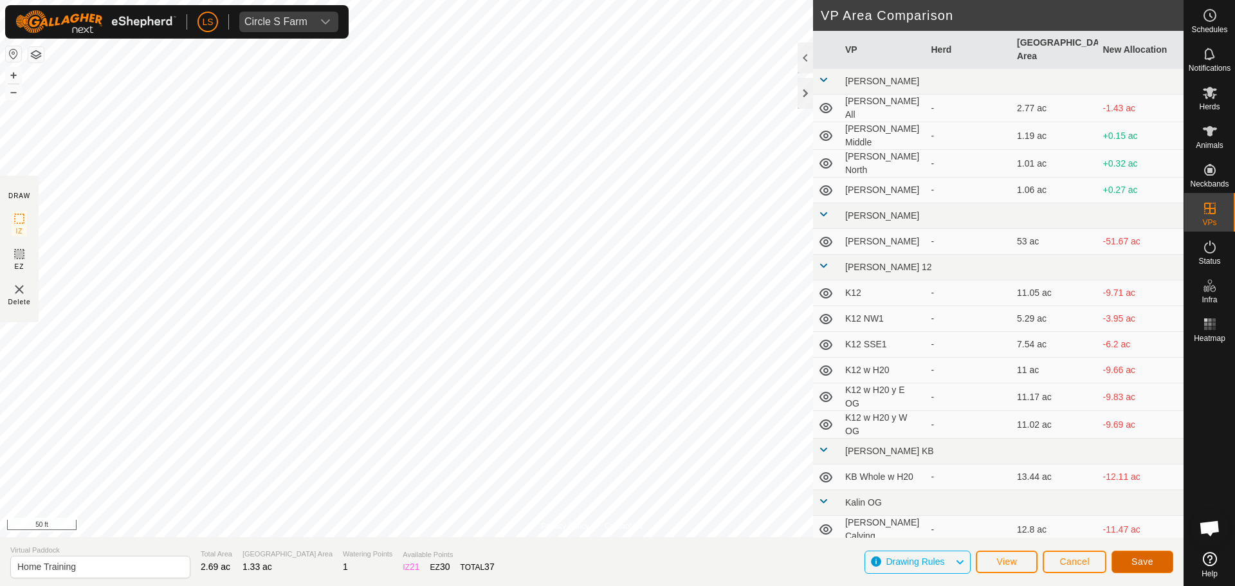
click at [1137, 564] on span "Save" at bounding box center [1143, 562] width 22 height 10
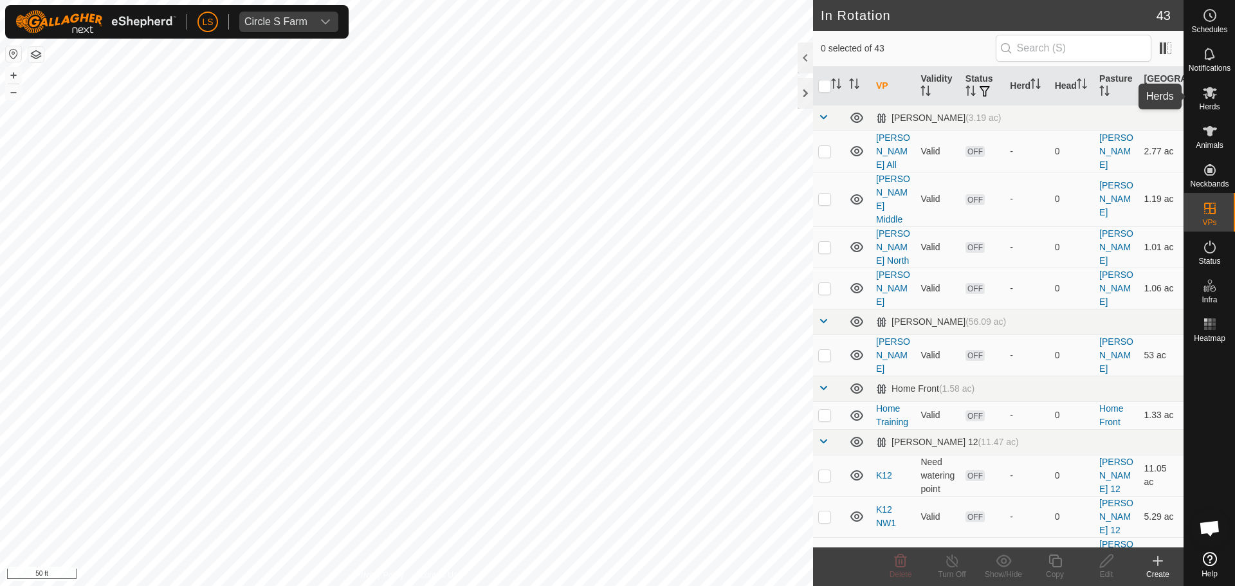
click at [1212, 100] on icon at bounding box center [1209, 92] width 15 height 15
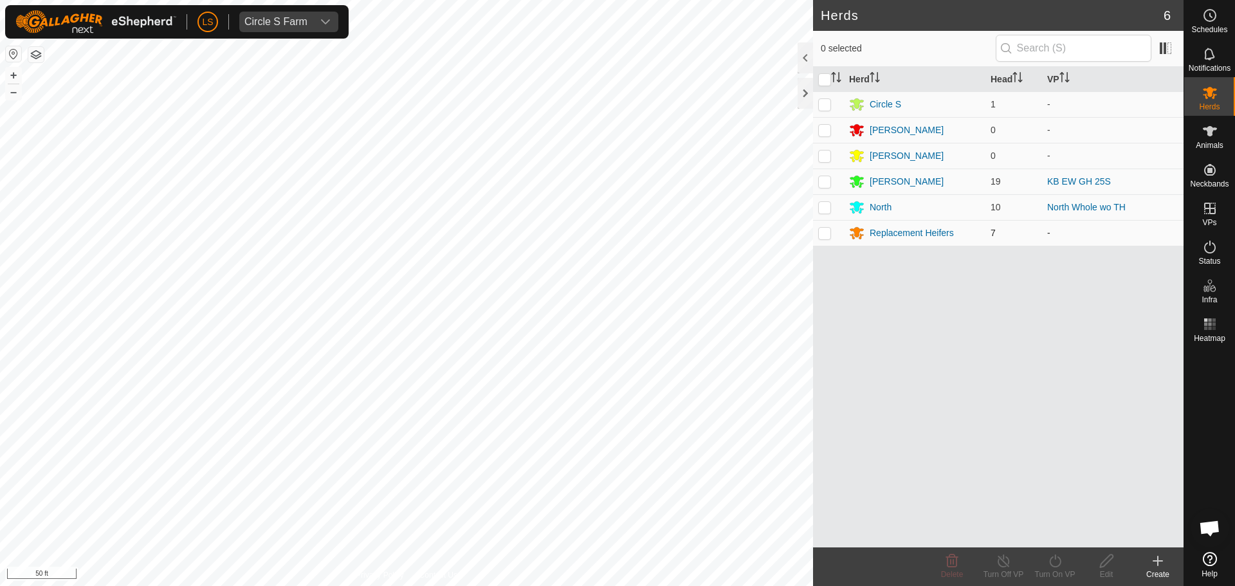
click at [827, 234] on p-checkbox at bounding box center [824, 233] width 13 height 10
checkbox input "true"
click at [1062, 562] on icon at bounding box center [1055, 560] width 16 height 15
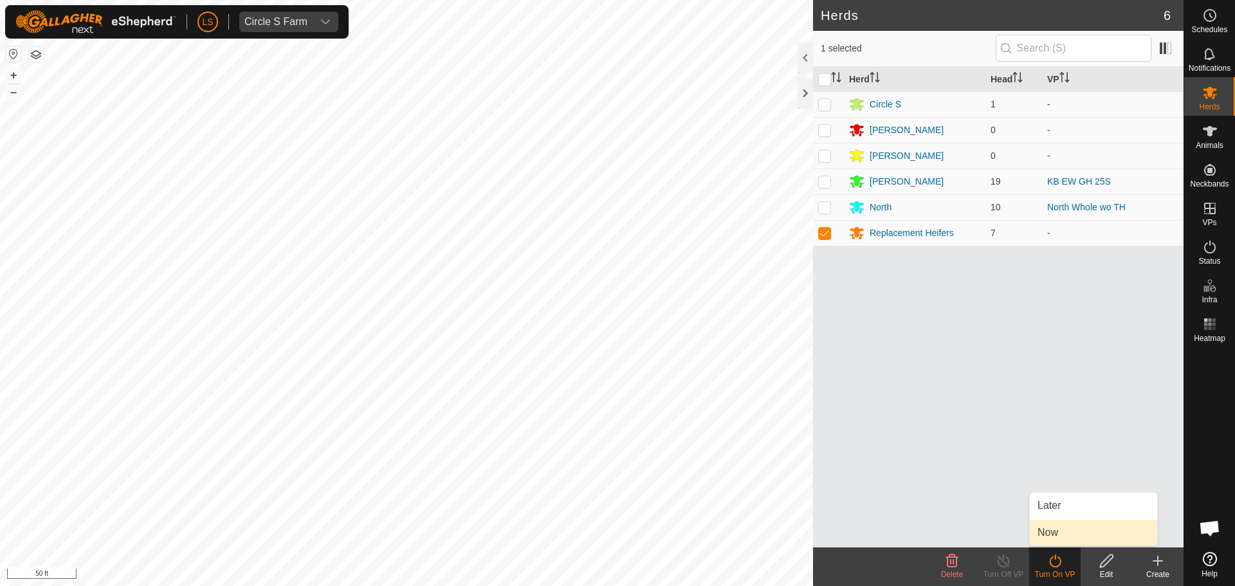
click at [1071, 532] on link "Now" at bounding box center [1093, 533] width 127 height 26
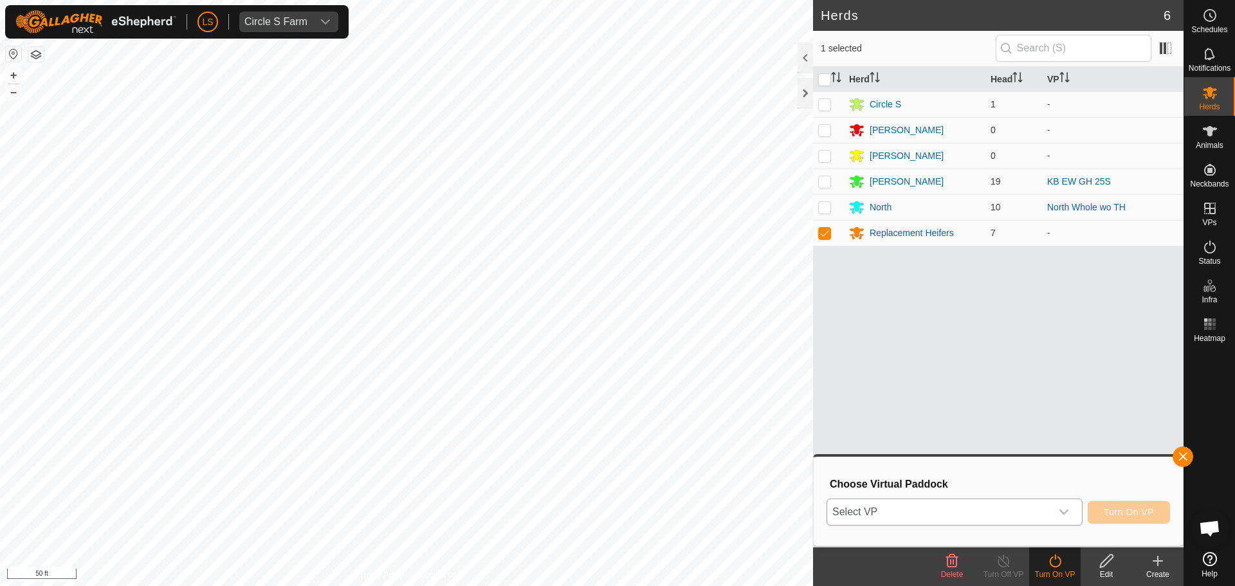
click at [1051, 512] on div "dropdown trigger" at bounding box center [1064, 512] width 26 height 26
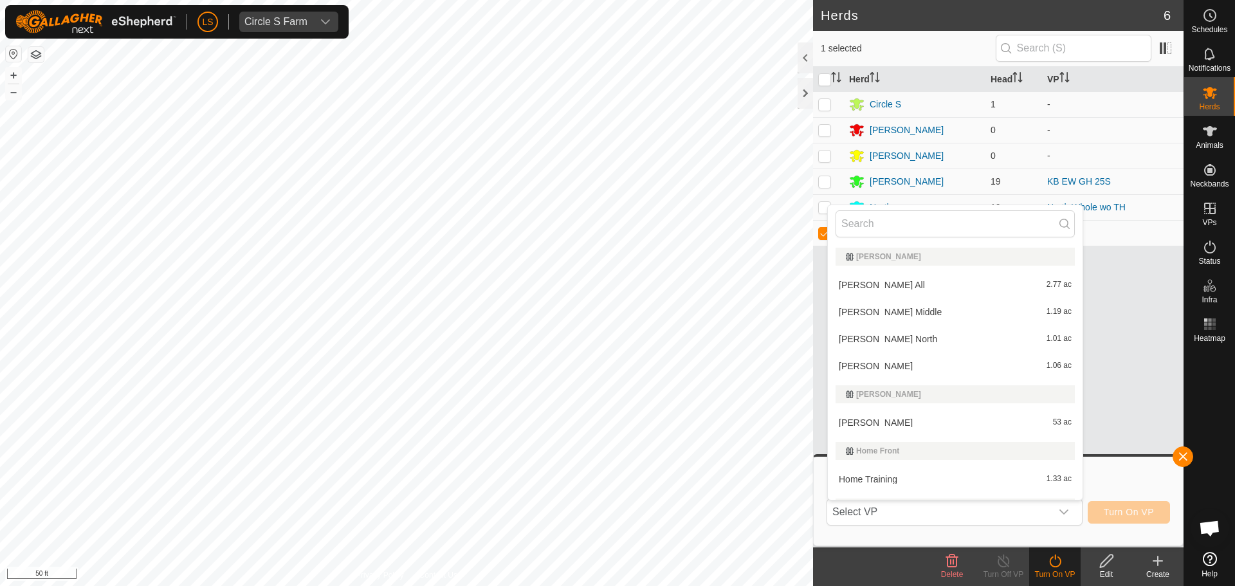
click at [1152, 327] on div "Herd Head VP Circle S 1 - Moffitt 0 - Hoben 0 - Kalin 19 KB EW GH 25S North 10 …" at bounding box center [998, 307] width 371 height 481
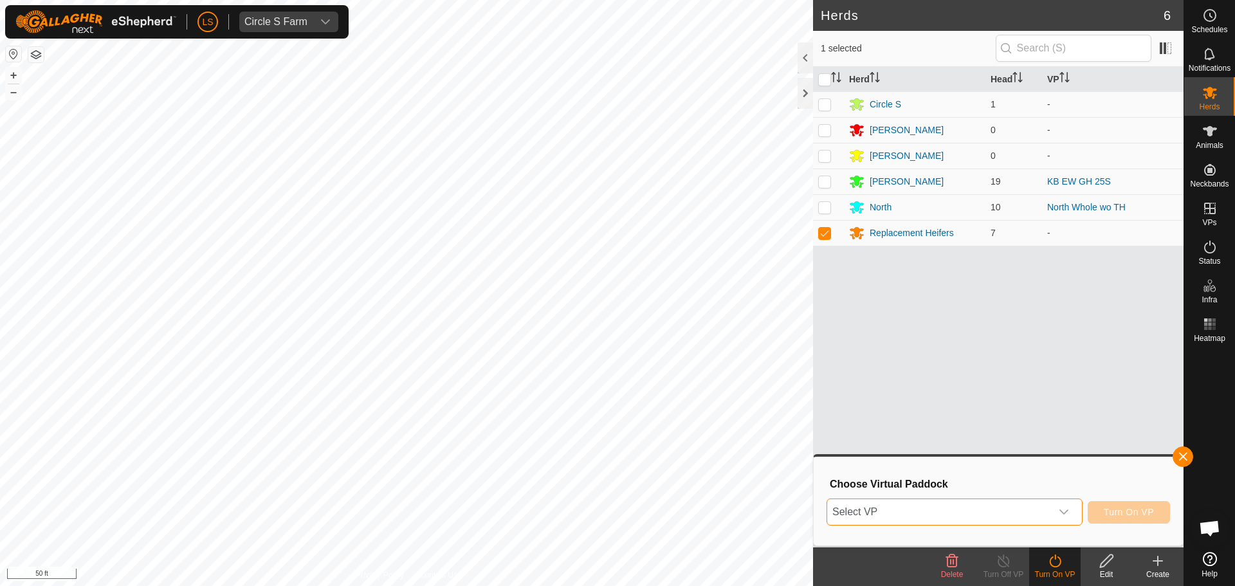
click at [1024, 515] on span "Select VP" at bounding box center [939, 512] width 224 height 26
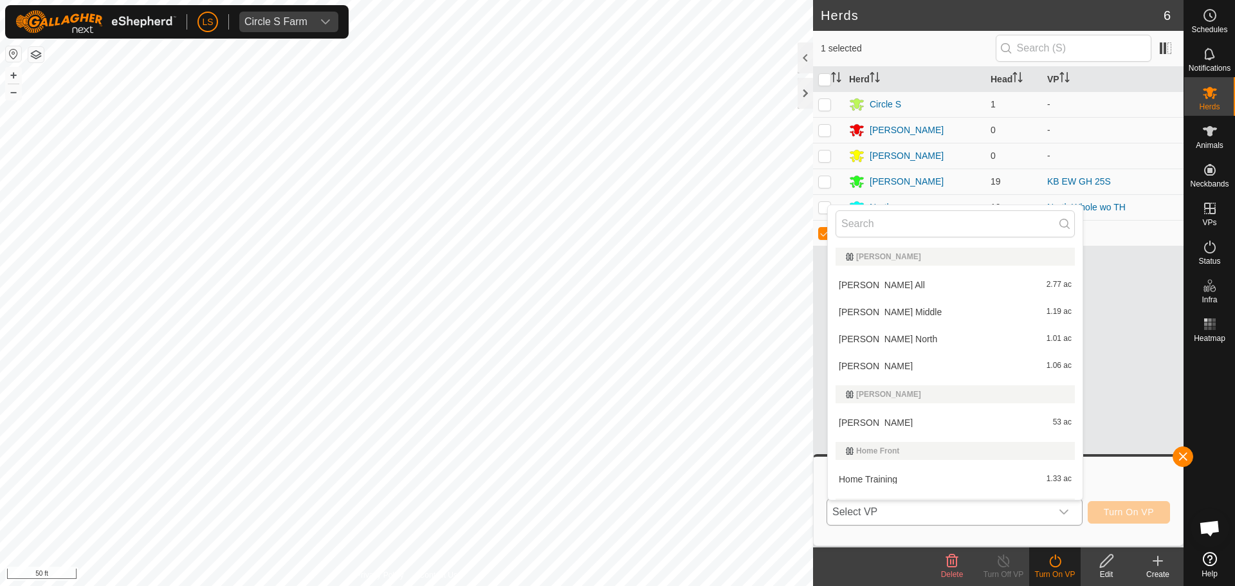
click at [999, 481] on li "Home Training 1.33 ac" at bounding box center [955, 479] width 255 height 26
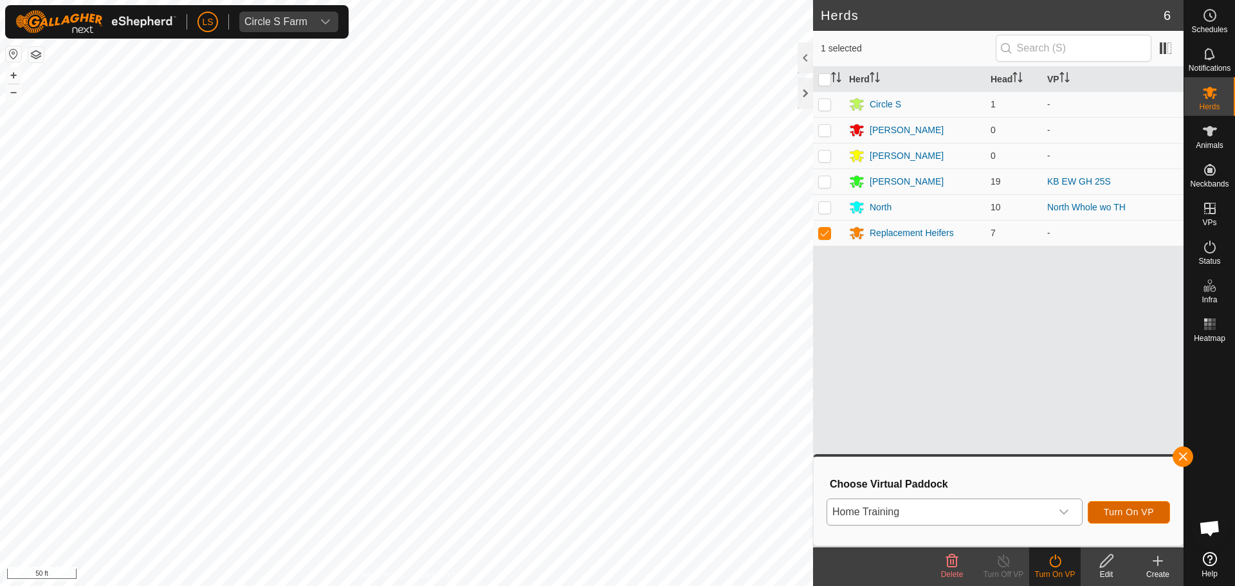
click at [1142, 509] on span "Turn On VP" at bounding box center [1129, 512] width 50 height 10
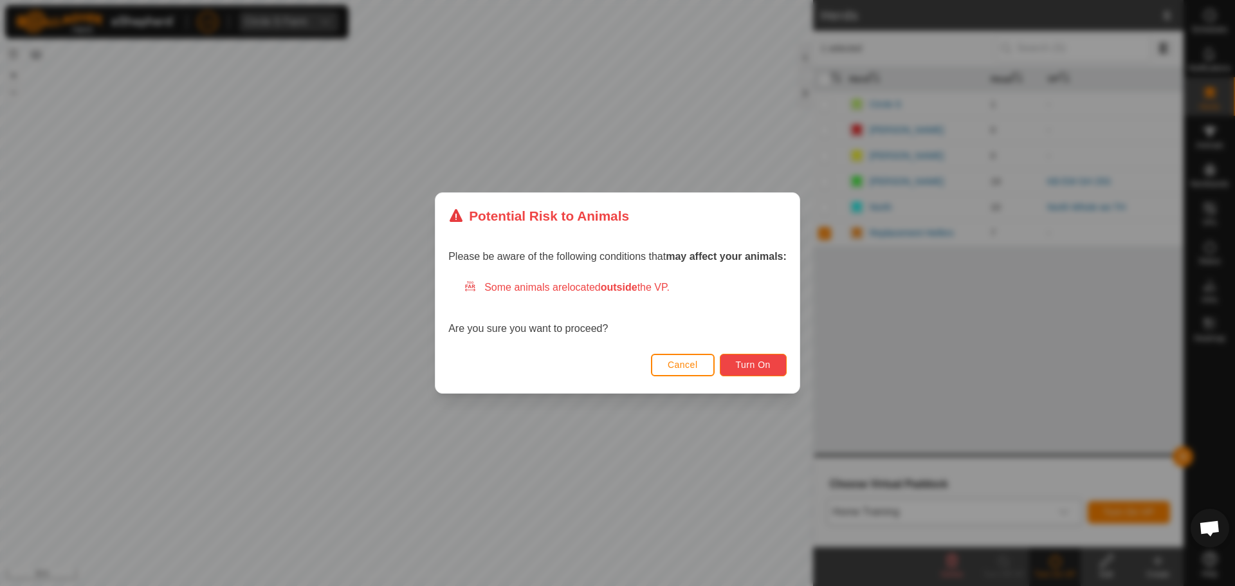
click at [755, 367] on span "Turn On" at bounding box center [753, 365] width 35 height 10
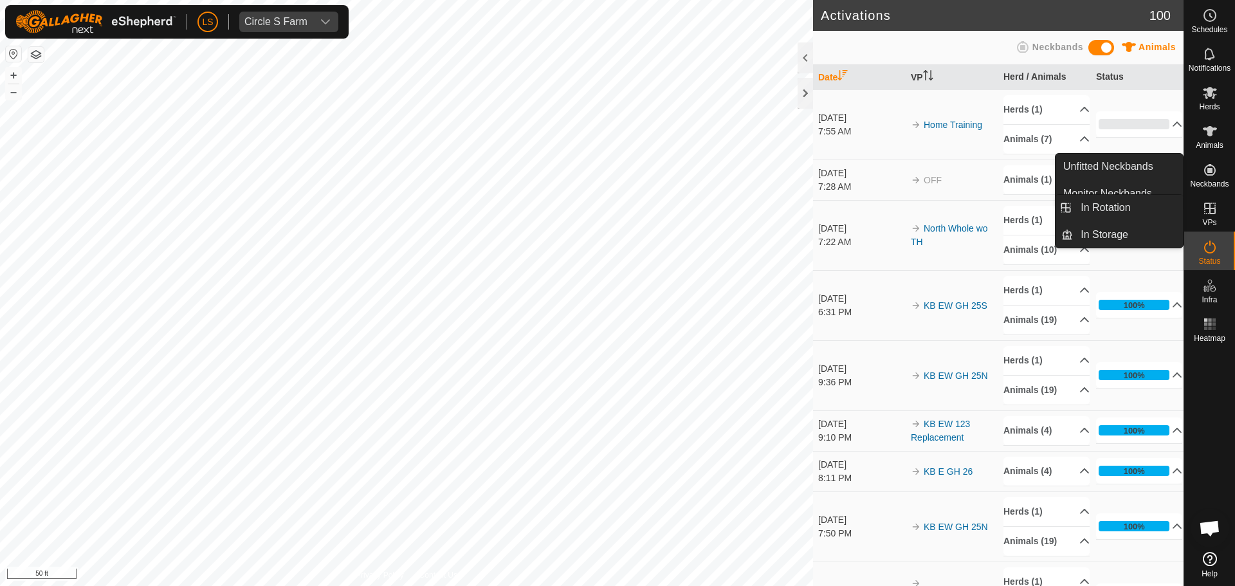
click at [1211, 208] on icon at bounding box center [1210, 209] width 12 height 12
click at [1153, 202] on link "In Rotation" at bounding box center [1128, 208] width 110 height 26
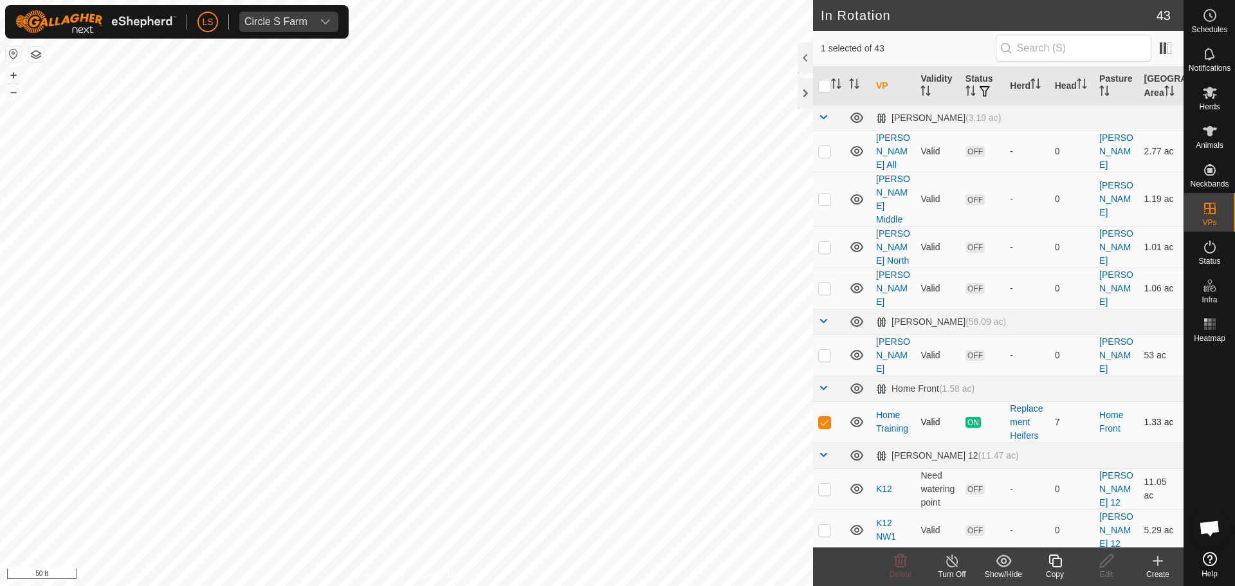
click at [825, 417] on p-checkbox at bounding box center [824, 422] width 13 height 10
click at [826, 417] on p-checkbox at bounding box center [824, 422] width 13 height 10
checkbox input "true"
click at [1063, 562] on icon at bounding box center [1055, 560] width 16 height 15
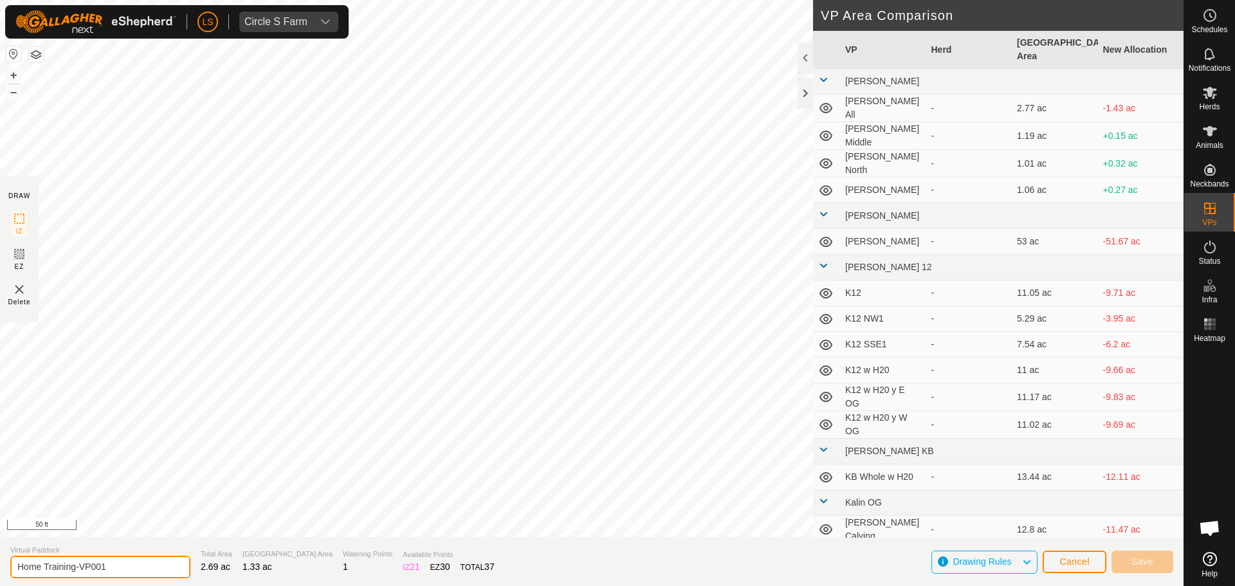
drag, startPoint x: 120, startPoint y: 569, endPoint x: 45, endPoint y: 570, distance: 74.6
click at [45, 570] on input "Home Training-VP001" at bounding box center [100, 567] width 180 height 23
type input "Home Front Whole"
click at [1147, 567] on button "Save" at bounding box center [1143, 562] width 62 height 23
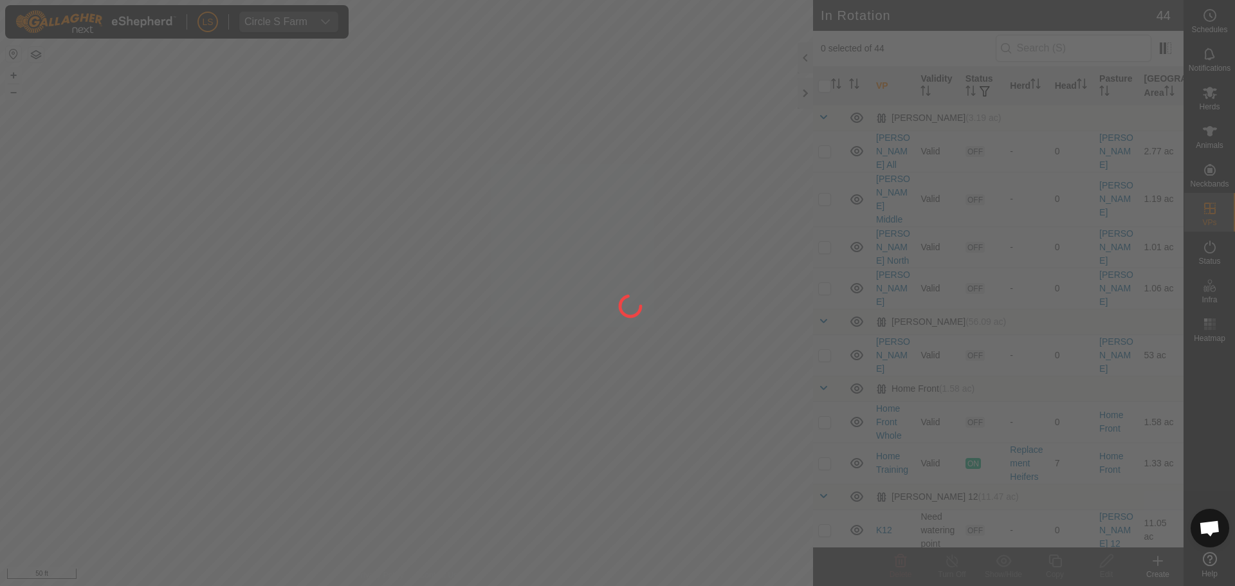
click at [398, 344] on div "LS Circle S Farm Schedules Notifications Herds Animals Neckbands VPs Status Inf…" at bounding box center [617, 293] width 1235 height 586
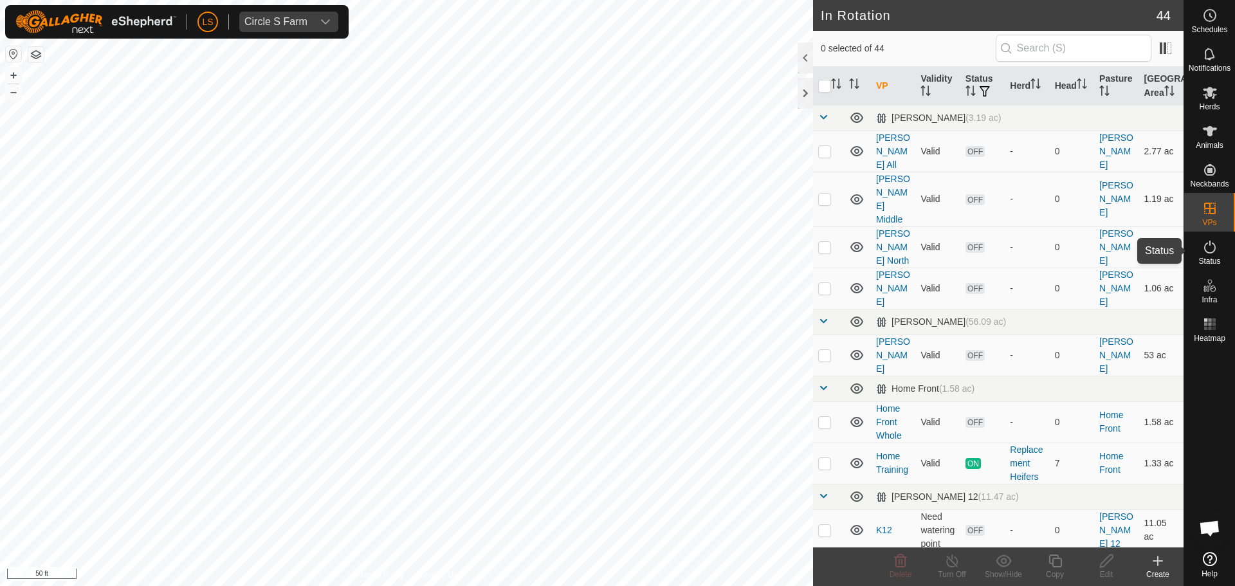
click at [1214, 248] on icon at bounding box center [1209, 246] width 15 height 15
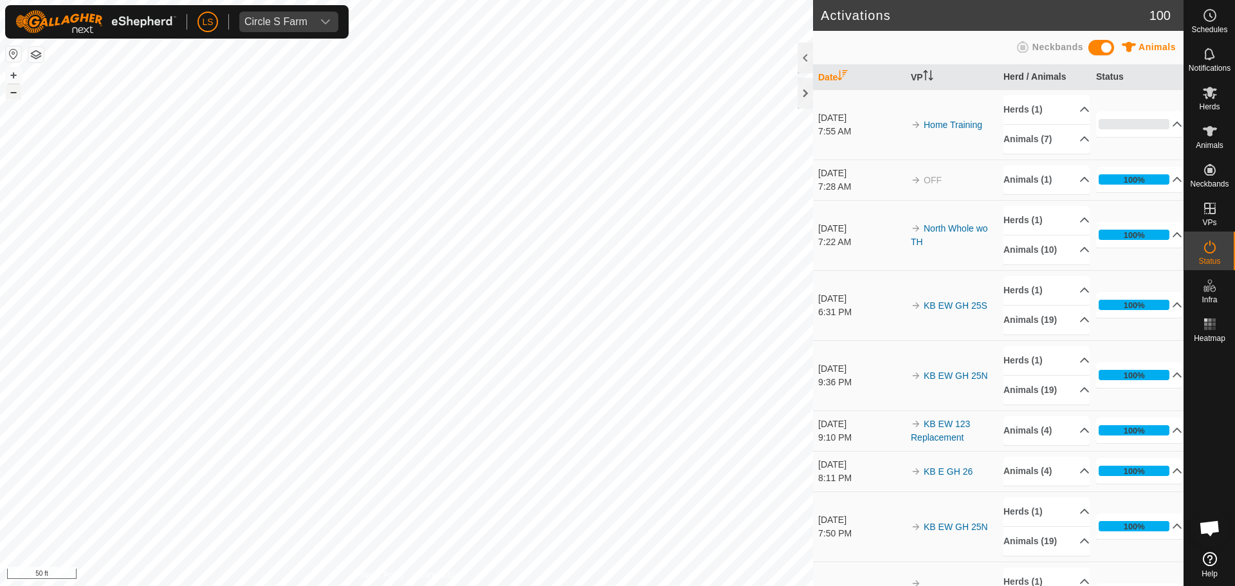
click at [14, 96] on button "–" at bounding box center [13, 91] width 15 height 15
click at [12, 75] on button "+" at bounding box center [13, 75] width 15 height 15
click at [17, 97] on button "–" at bounding box center [13, 91] width 15 height 15
click at [10, 95] on button "–" at bounding box center [13, 91] width 15 height 15
click at [1210, 95] on icon at bounding box center [1210, 93] width 14 height 12
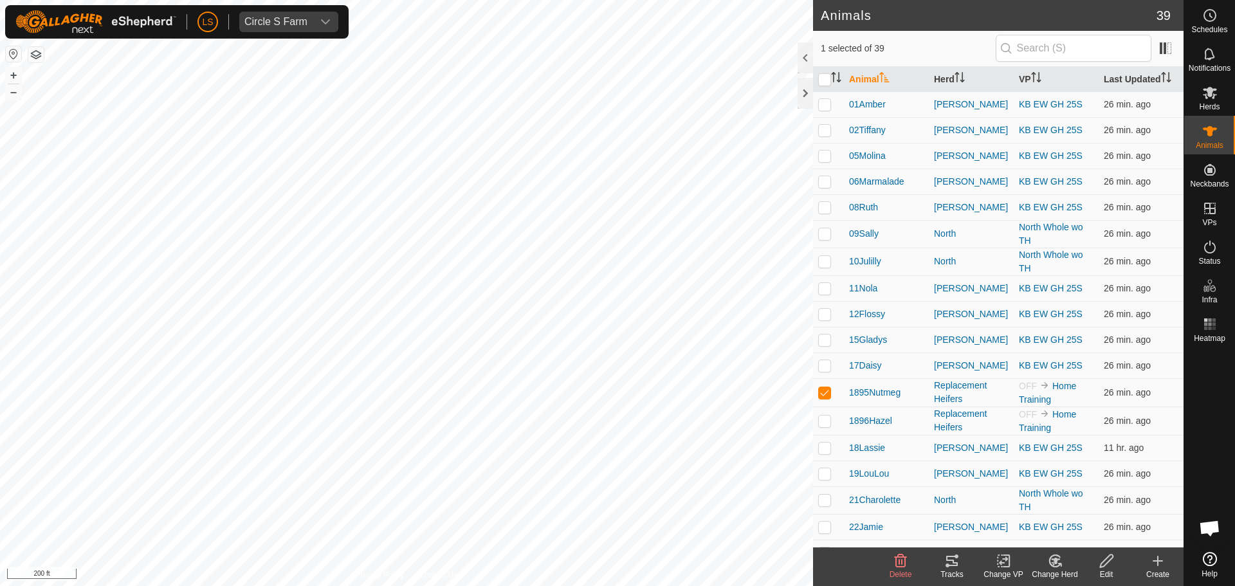
checkbox input "false"
click at [1163, 51] on span at bounding box center [1165, 48] width 21 height 21
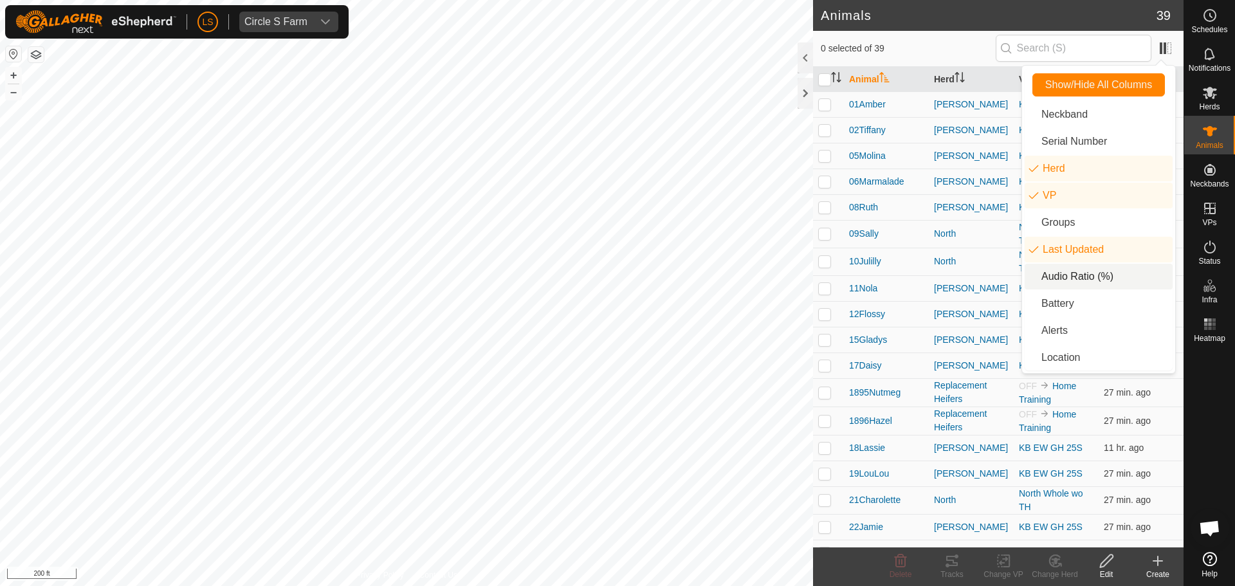
click at [1112, 279] on li "Audio Ratio (%)" at bounding box center [1099, 277] width 148 height 26
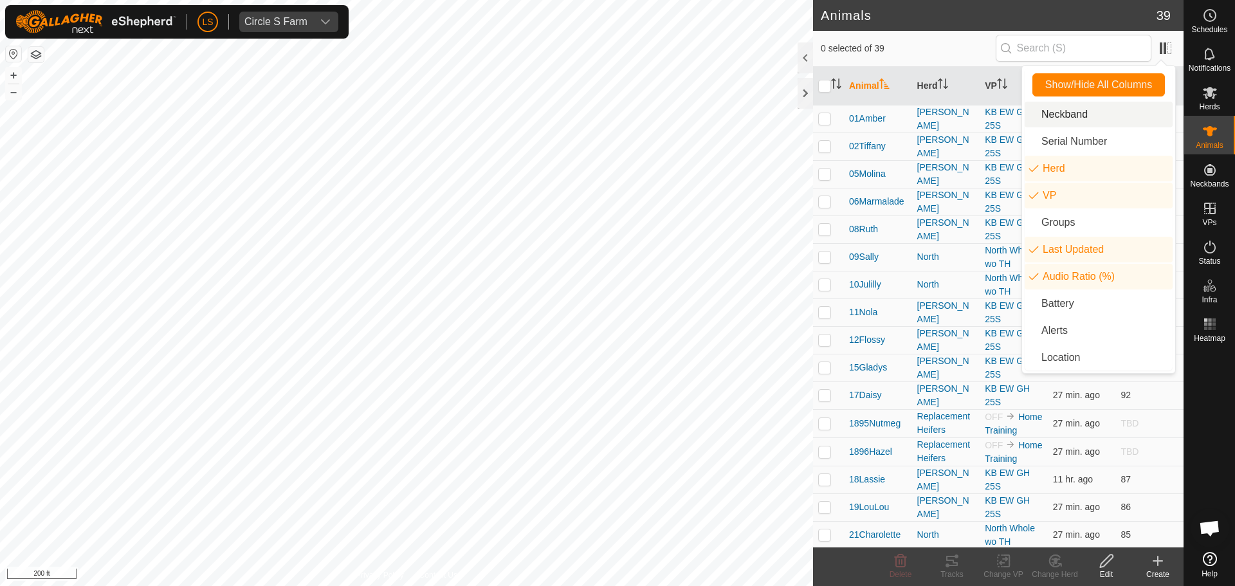
click at [1024, 19] on h2 "Animals" at bounding box center [989, 15] width 336 height 15
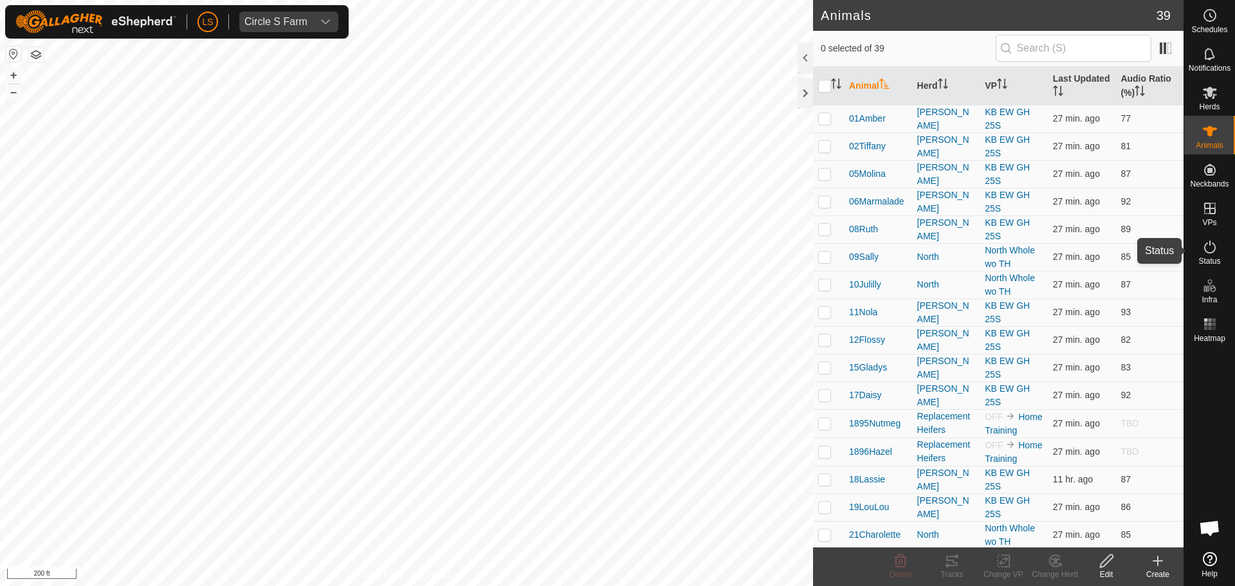
click at [1209, 248] on icon at bounding box center [1209, 246] width 15 height 15
